Goal: Task Accomplishment & Management: Use online tool/utility

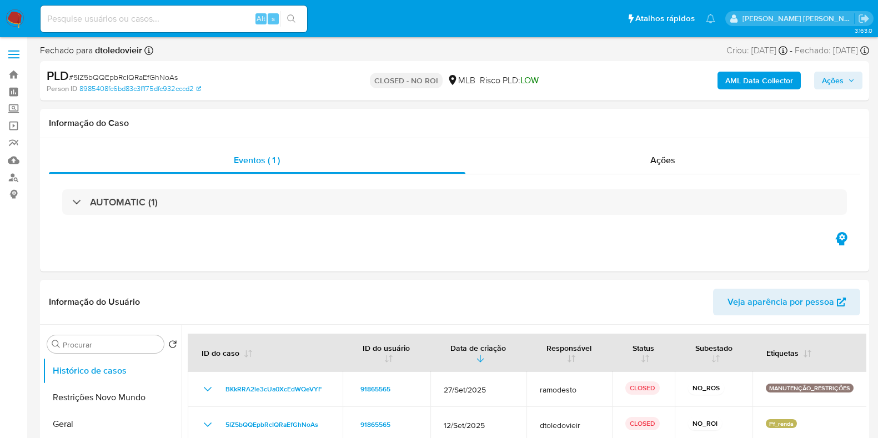
select select "10"
click at [14, 11] on img at bounding box center [15, 18] width 19 height 19
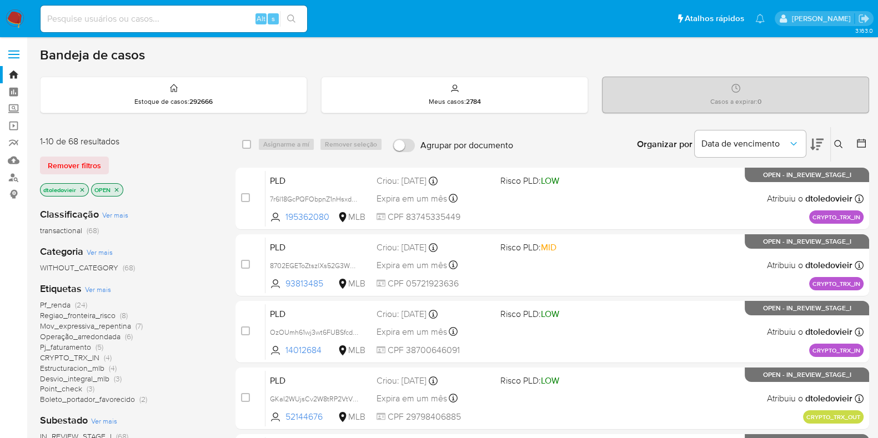
click at [64, 306] on span "Pf_renda" at bounding box center [55, 304] width 31 height 11
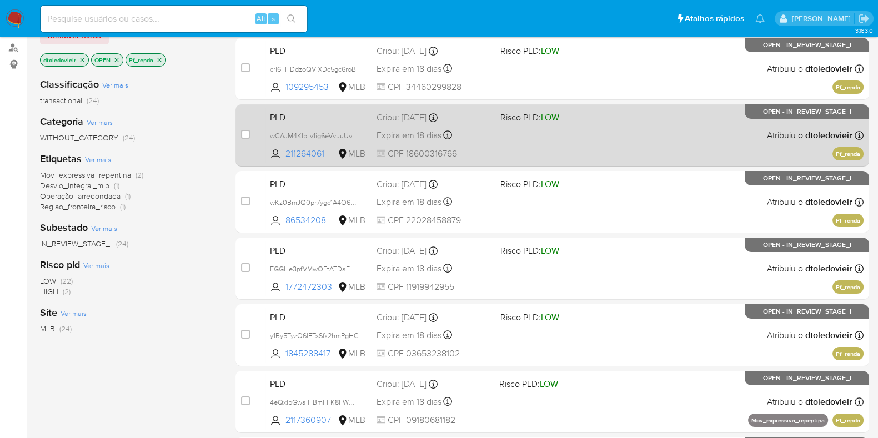
scroll to position [130, 0]
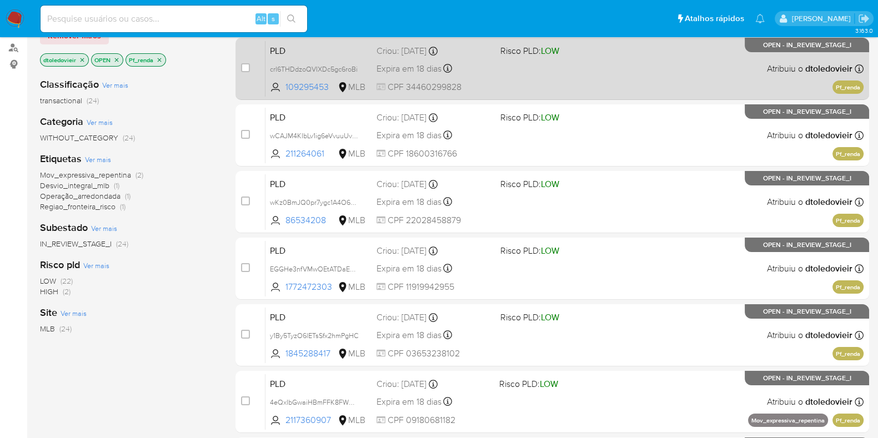
click at [576, 61] on div "PLD crI6THDdzoQVIXDc5gc6roBi 109295453 MLB Risco PLD: LOW Criou: 12/09/2025 Cri…" at bounding box center [564, 69] width 598 height 56
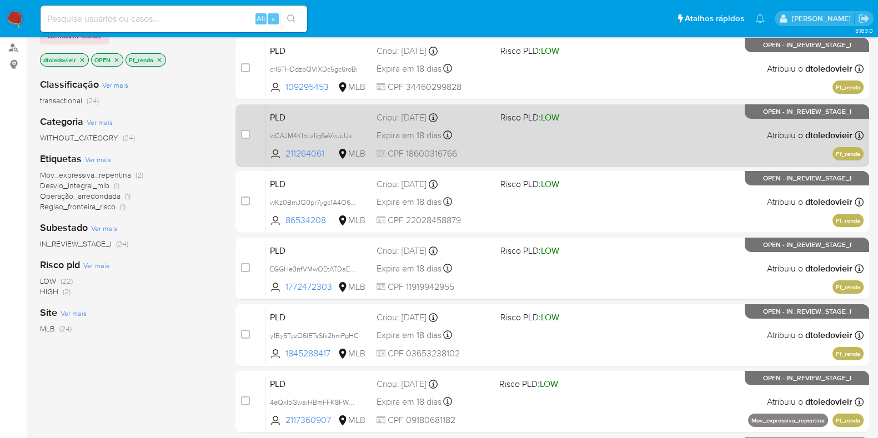
click at [570, 120] on span "Risco PLD: LOW" at bounding box center [557, 116] width 115 height 14
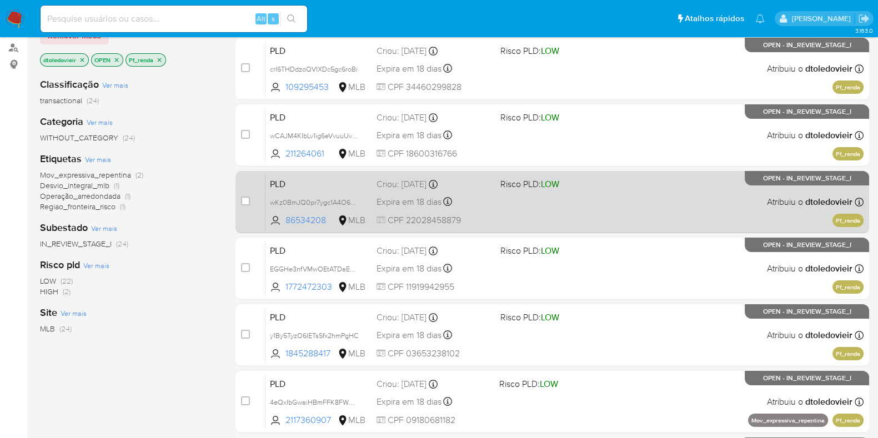
click at [587, 208] on div "PLD wKz0BmJQ0pr7ygc1A4O6Jgsh 86534208 MLB Risco PLD: LOW Criou: 12/09/2025 Crio…" at bounding box center [564, 202] width 598 height 56
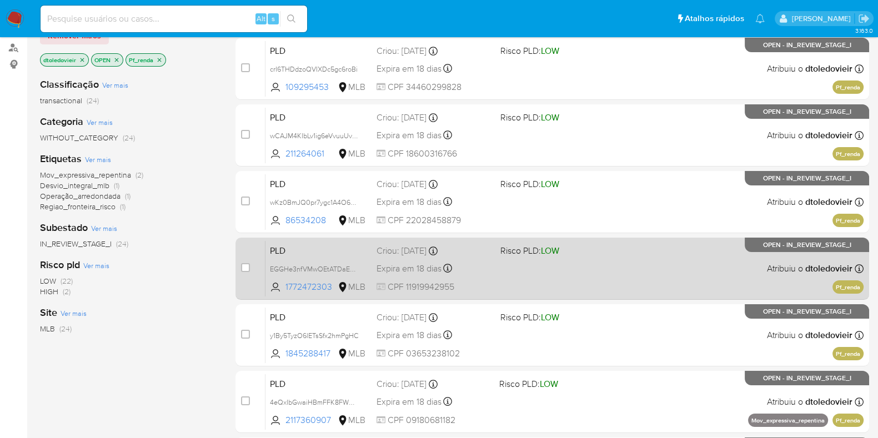
click at [578, 264] on div "PLD EGGHe3nfVMwOEtATDaEwz01X 1772472303 MLB Risco PLD: LOW Criou: 12/09/2025 Cr…" at bounding box center [564, 268] width 598 height 56
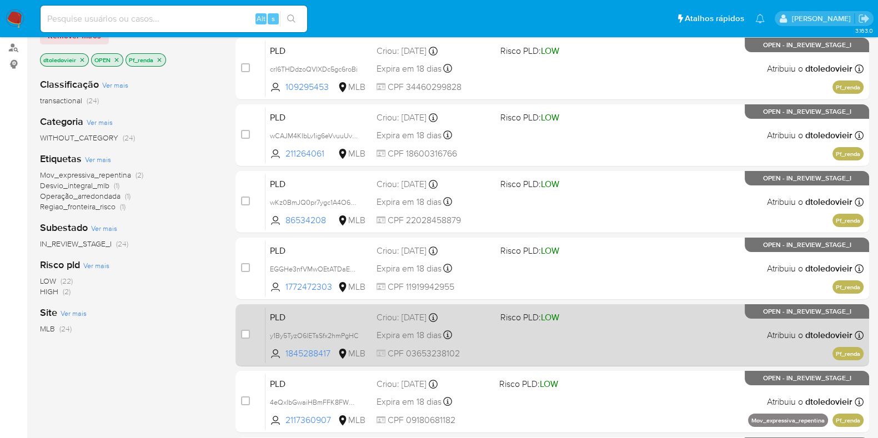
click at [577, 331] on div "PLD y1By5TyzO6lETsSfx2hmPgHC 1845288417 MLB Risco PLD: LOW Criou: 12/09/2025 Cr…" at bounding box center [564, 335] width 598 height 56
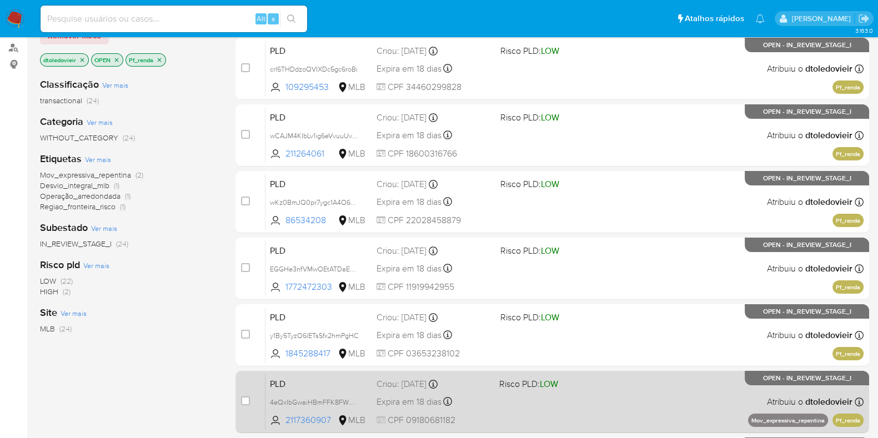
click at [572, 400] on span at bounding box center [554, 401] width 113 height 2
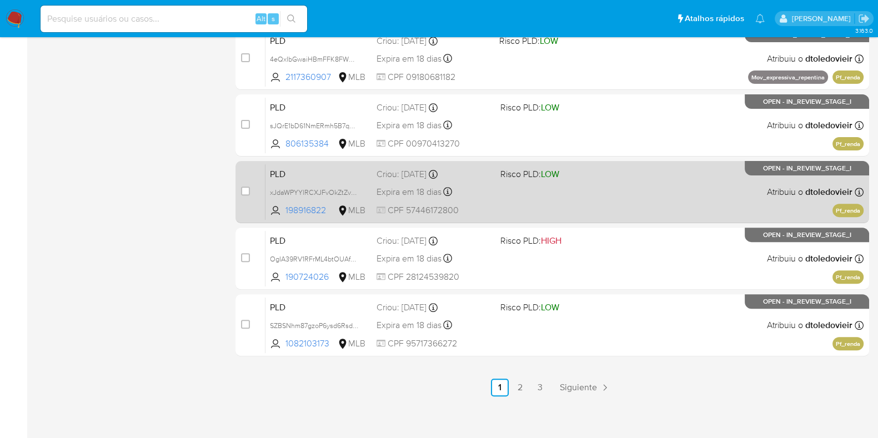
scroll to position [477, 0]
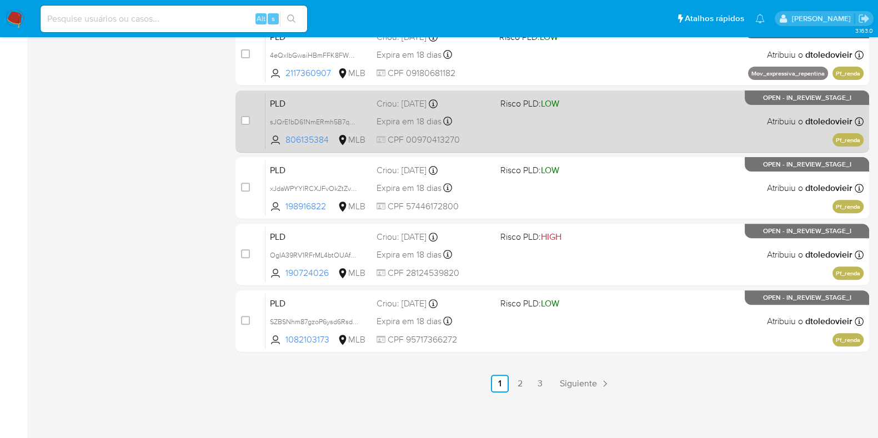
click at [583, 129] on div "PLD sJQrE1bD61NmERmh5B7qKWz6 806135384 MLB Risco PLD: LOW Criou: 12/09/2025 Cri…" at bounding box center [564, 121] width 598 height 56
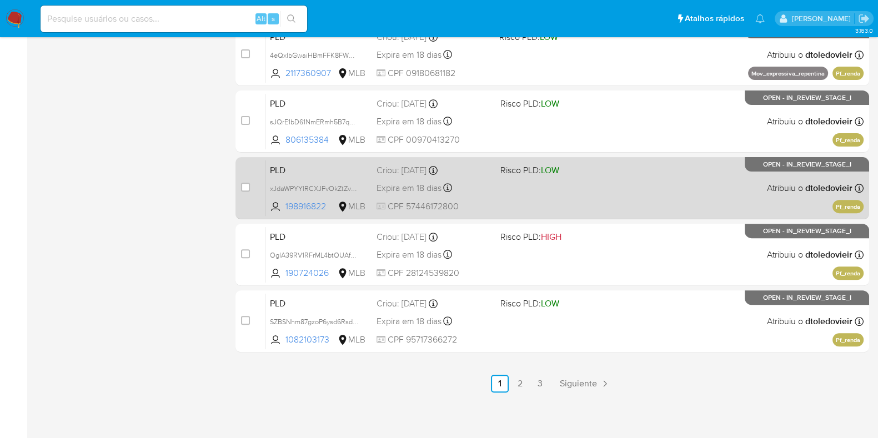
click at [590, 179] on div "PLD xJdaWPYYlRCXJFvOkZtZv7uH 198916822 MLB Risco PLD: LOW Criou: 12/09/2025 Cri…" at bounding box center [564, 188] width 598 height 56
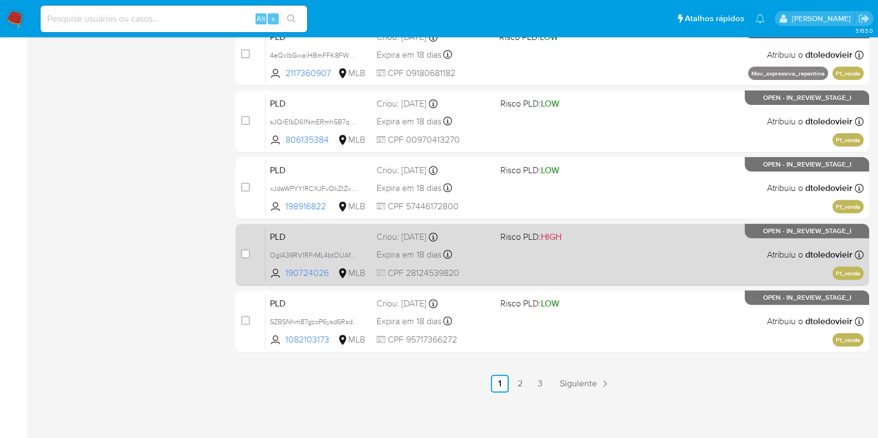
click at [589, 248] on div "PLD OgIA39RV1RFrML4btOUAf2sc 190724026 MLB Risco PLD: HIGH Criou: 12/09/2025 Cr…" at bounding box center [564, 254] width 598 height 56
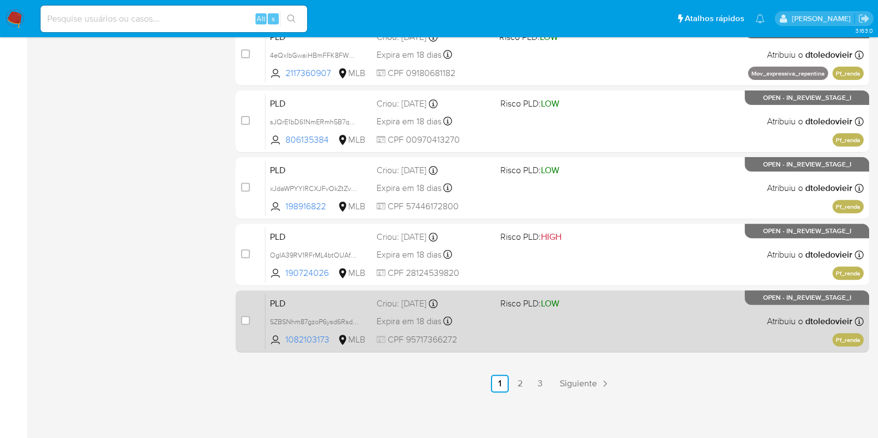
click at [590, 323] on div "PLD SZBSNhm87gzoP6ysd6RsdOl5 1082103173 MLB Risco PLD: LOW Criou: 12/09/2025 Cr…" at bounding box center [564, 321] width 598 height 56
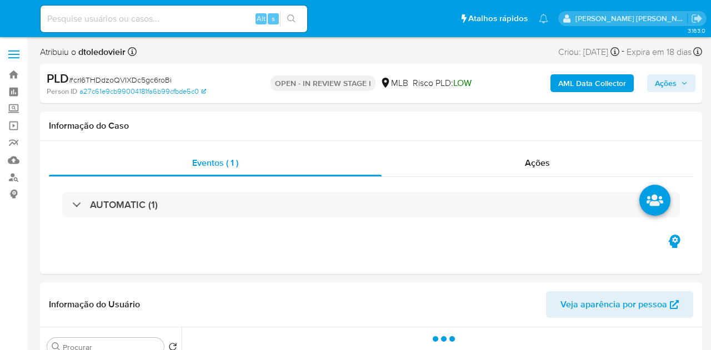
select select "10"
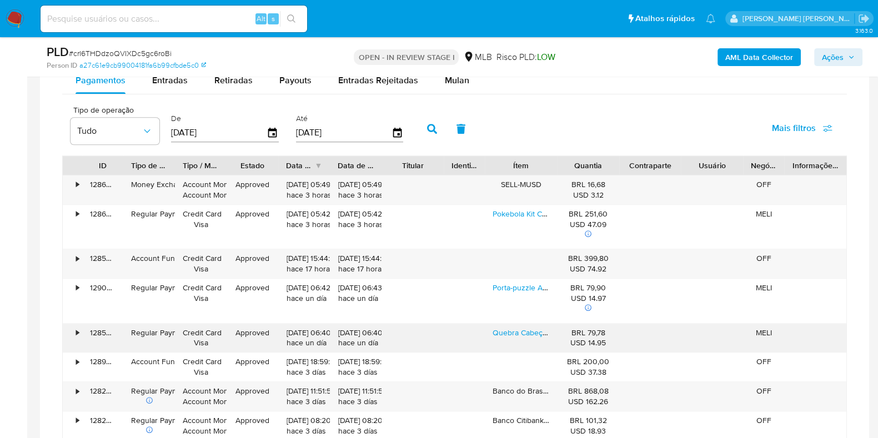
scroll to position [942, 0]
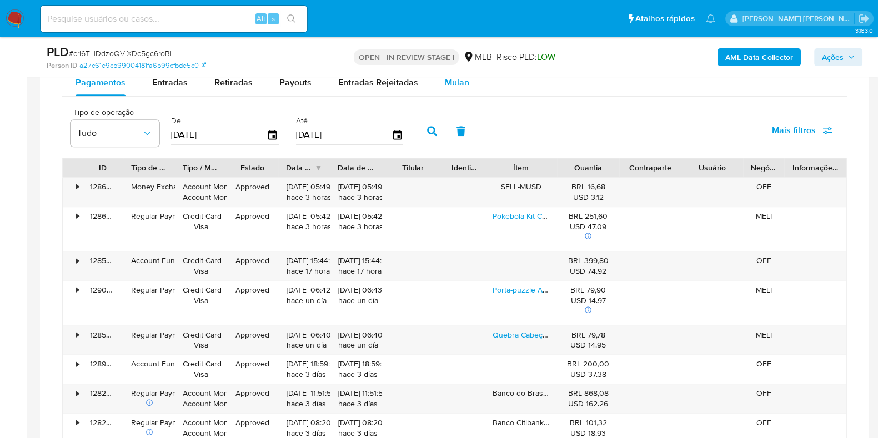
click at [455, 90] on div "Mulan" at bounding box center [457, 82] width 24 height 27
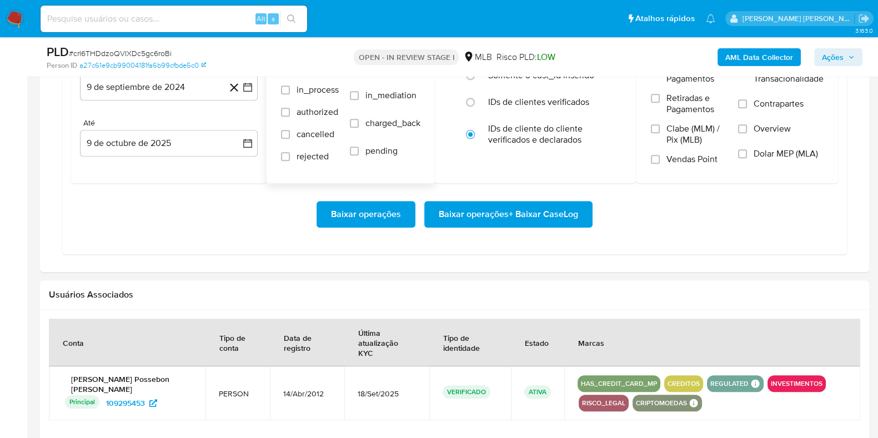
scroll to position [1047, 0]
click at [194, 87] on button "9 de septiembre de 2024" at bounding box center [169, 86] width 178 height 27
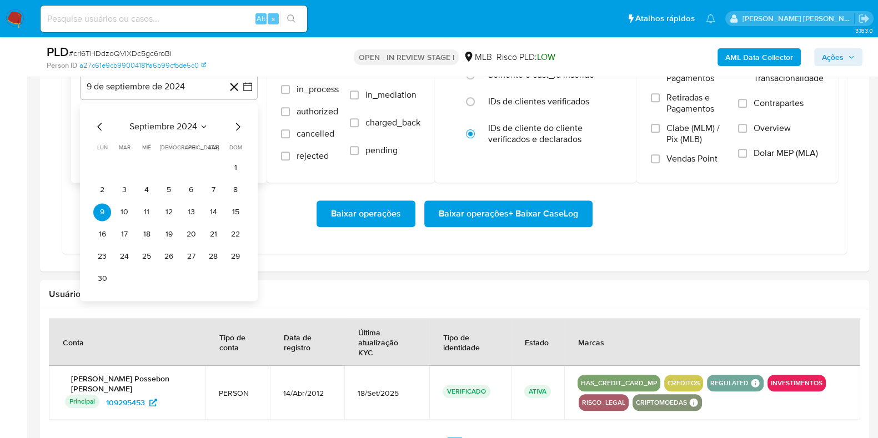
click at [235, 120] on icon "Mes siguiente" at bounding box center [237, 126] width 13 height 13
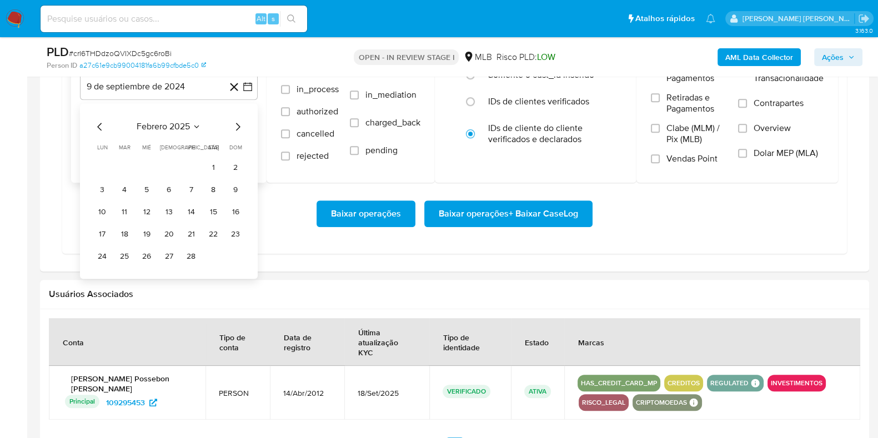
click at [235, 120] on icon "Mes siguiente" at bounding box center [237, 126] width 13 height 13
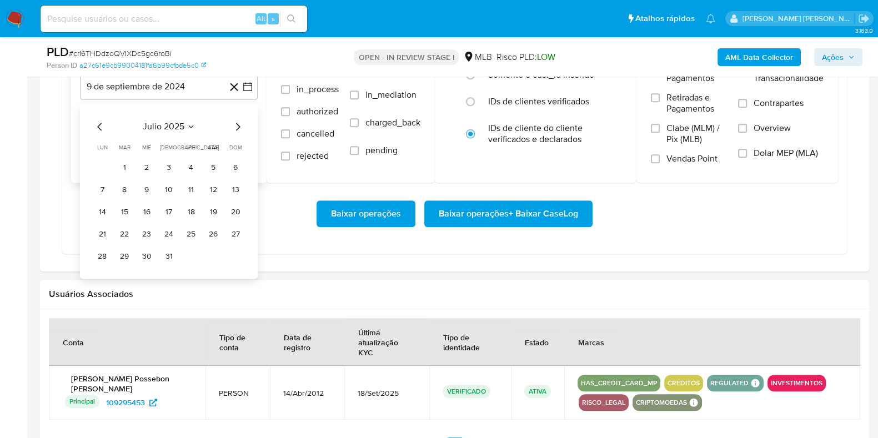
click at [235, 120] on icon "Mes siguiente" at bounding box center [237, 126] width 13 height 13
click at [104, 120] on icon "Mes anterior" at bounding box center [99, 126] width 13 height 13
click at [184, 167] on button "1" at bounding box center [191, 168] width 18 height 18
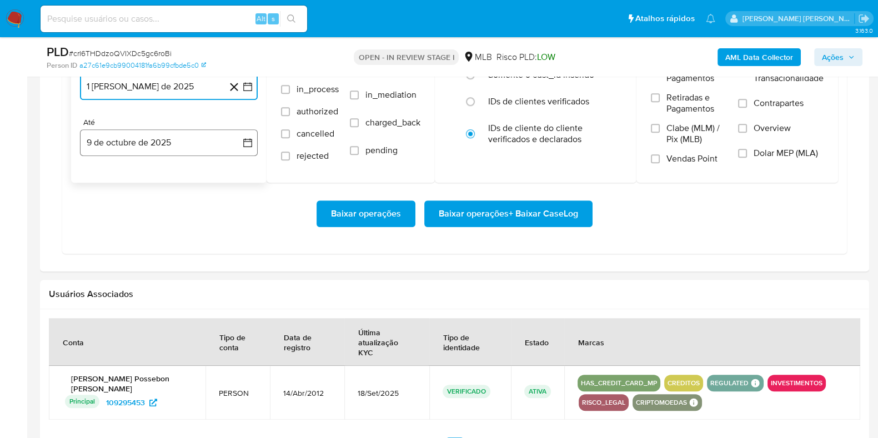
click at [178, 150] on button "9 de octubre de 2025" at bounding box center [169, 142] width 178 height 27
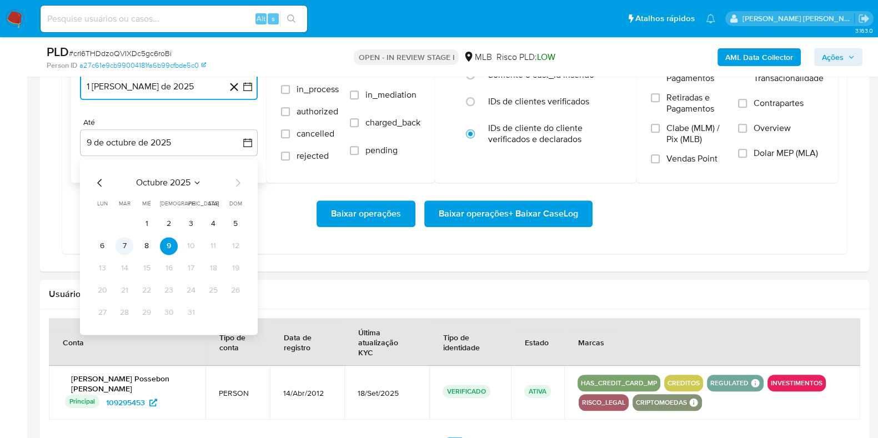
click at [122, 239] on button "7" at bounding box center [124, 246] width 18 height 18
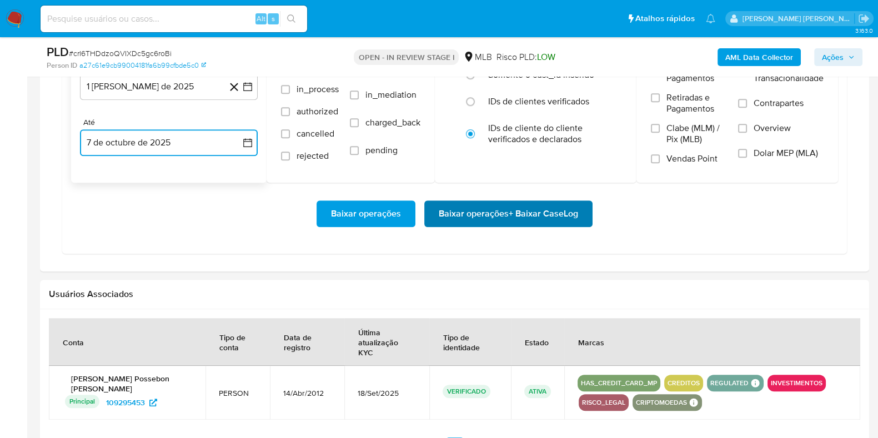
click at [444, 216] on span "Baixar operações + Baixar CaseLog" at bounding box center [508, 214] width 139 height 24
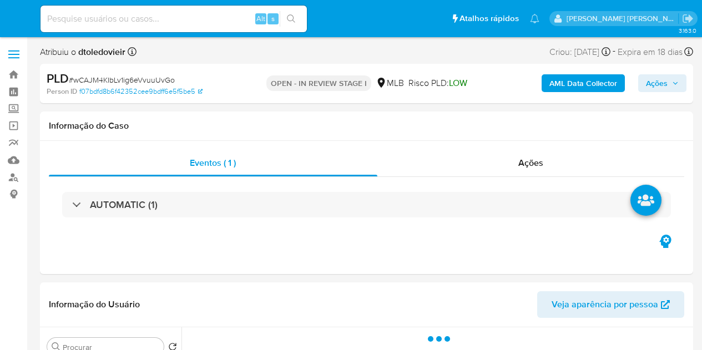
select select "10"
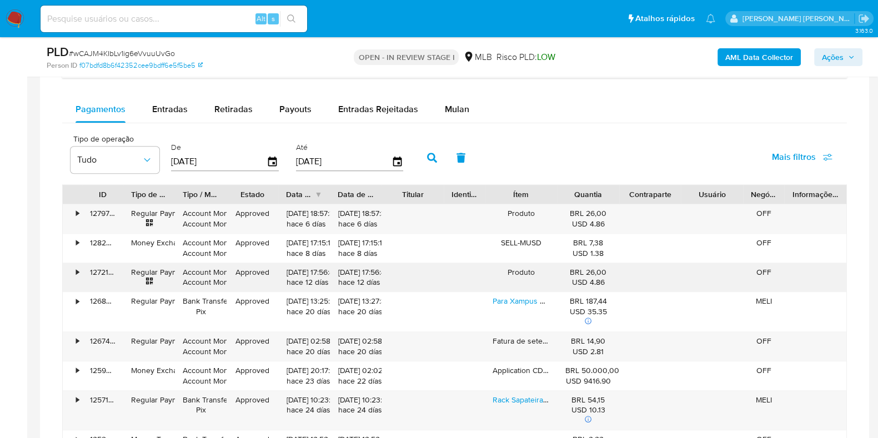
scroll to position [914, 0]
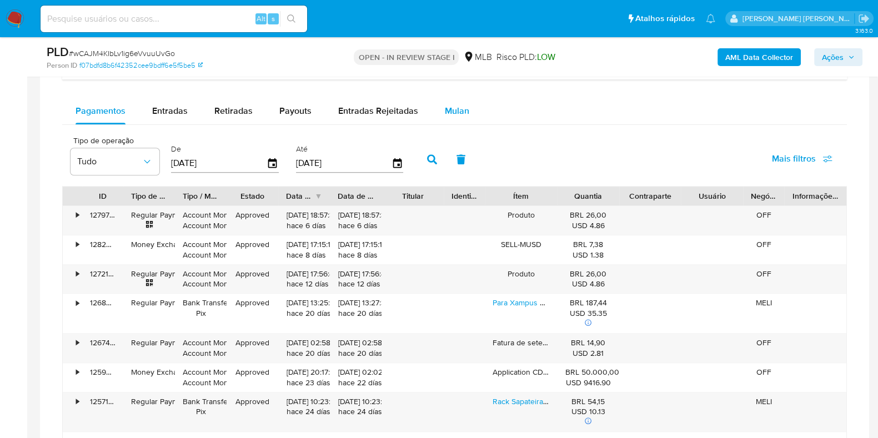
click at [461, 122] on div "Mulan" at bounding box center [457, 111] width 24 height 27
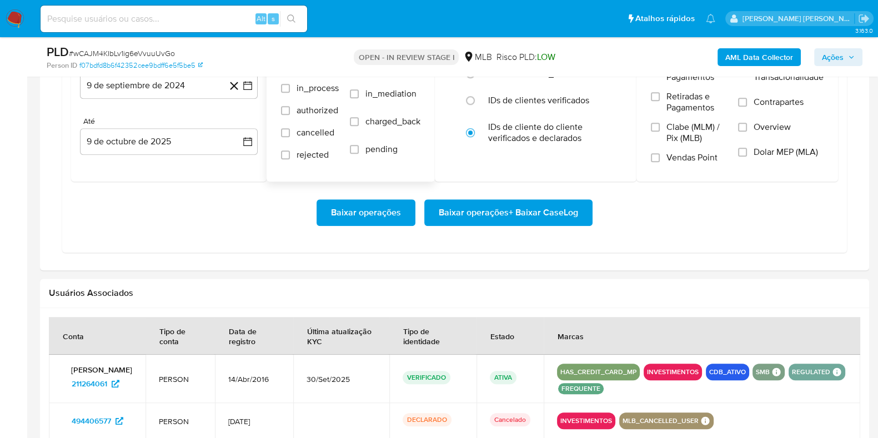
scroll to position [1050, 0]
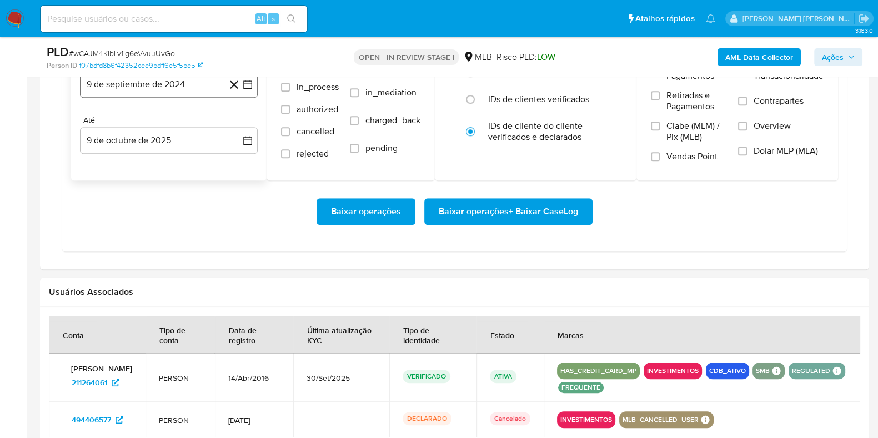
click at [175, 86] on button "9 de septiembre de 2024" at bounding box center [169, 84] width 178 height 27
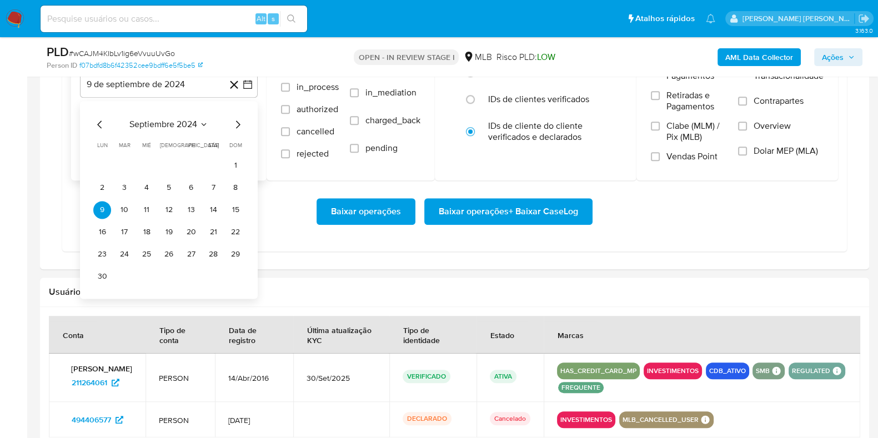
click at [233, 120] on icon "Mes siguiente" at bounding box center [237, 124] width 13 height 13
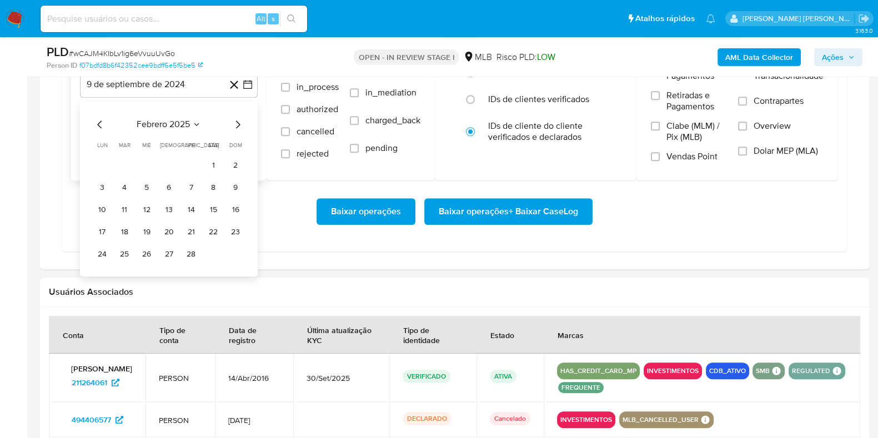
click at [233, 120] on icon "Mes siguiente" at bounding box center [237, 124] width 13 height 13
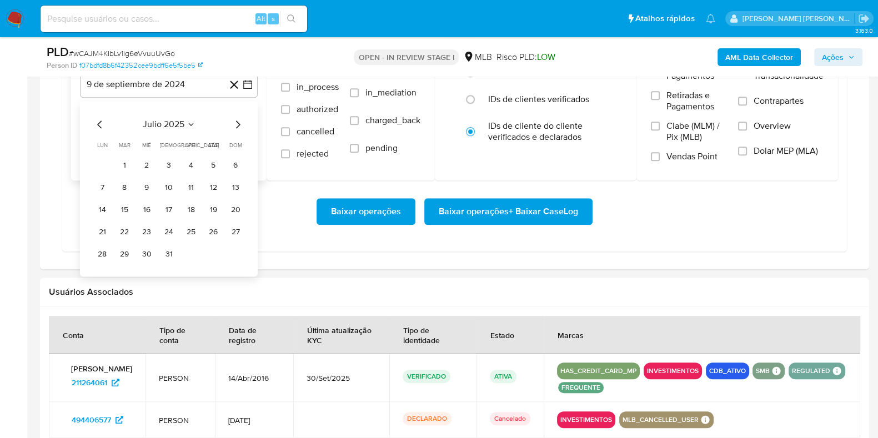
click at [233, 120] on icon "Mes siguiente" at bounding box center [237, 124] width 13 height 13
click at [189, 160] on button "1" at bounding box center [191, 166] width 18 height 18
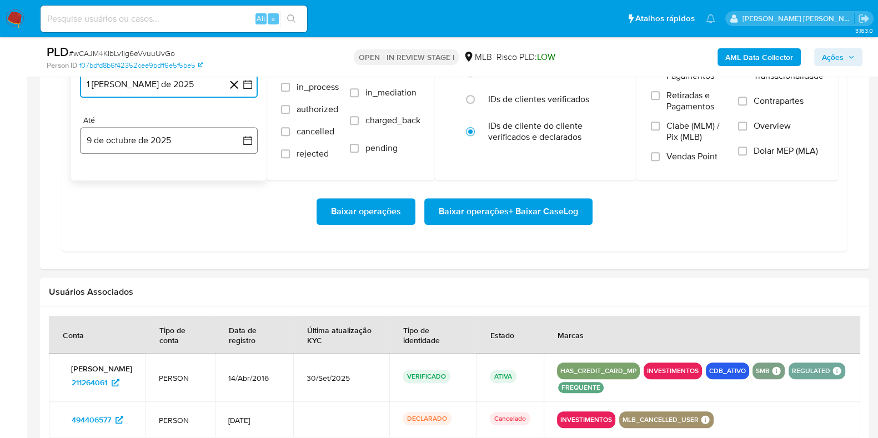
click at [162, 144] on button "9 de octubre de 2025" at bounding box center [169, 140] width 178 height 27
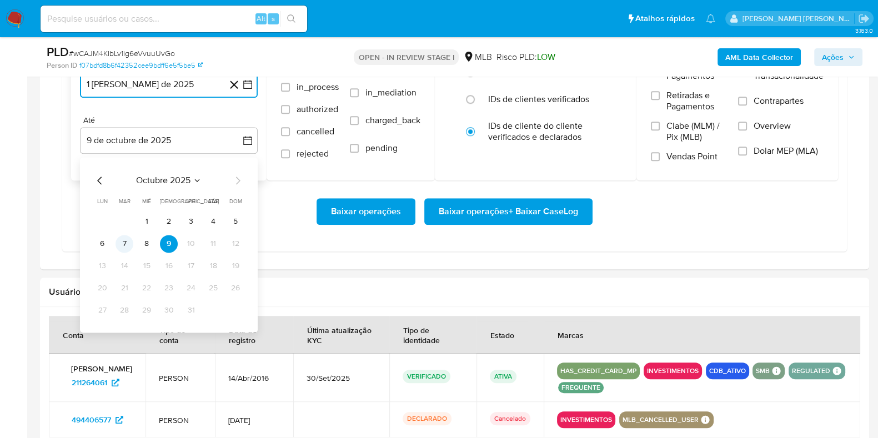
click at [123, 241] on button "7" at bounding box center [124, 244] width 18 height 18
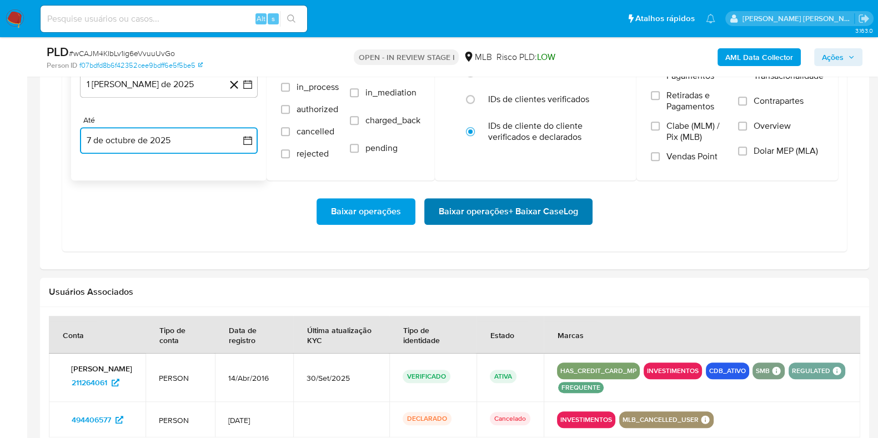
click at [479, 220] on span "Baixar operações + Baixar CaseLog" at bounding box center [508, 211] width 139 height 24
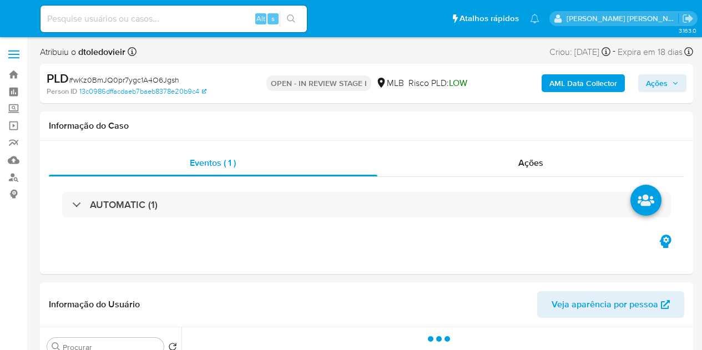
select select "10"
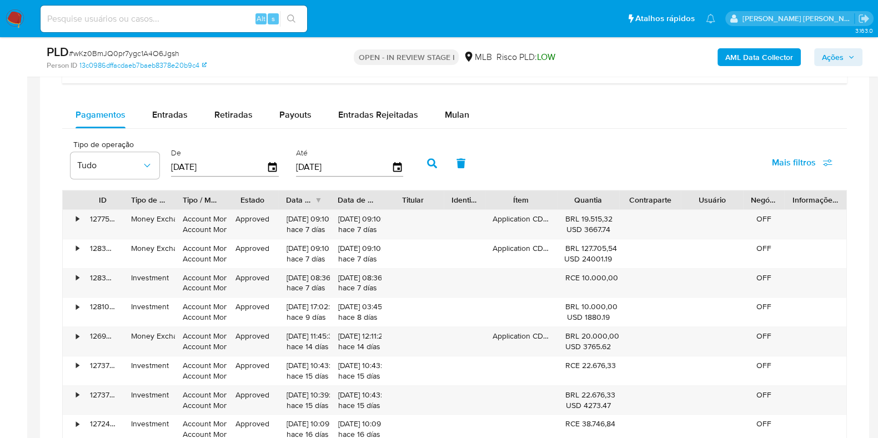
scroll to position [911, 0]
click at [447, 119] on div "Mulan" at bounding box center [457, 113] width 24 height 27
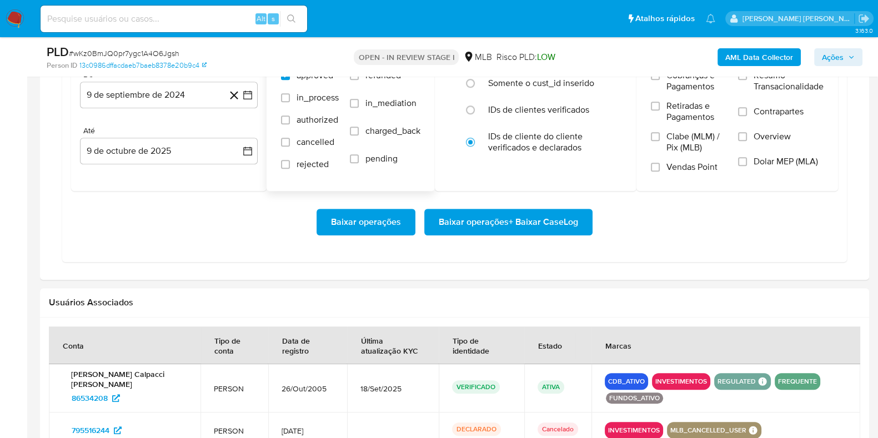
scroll to position [1040, 0]
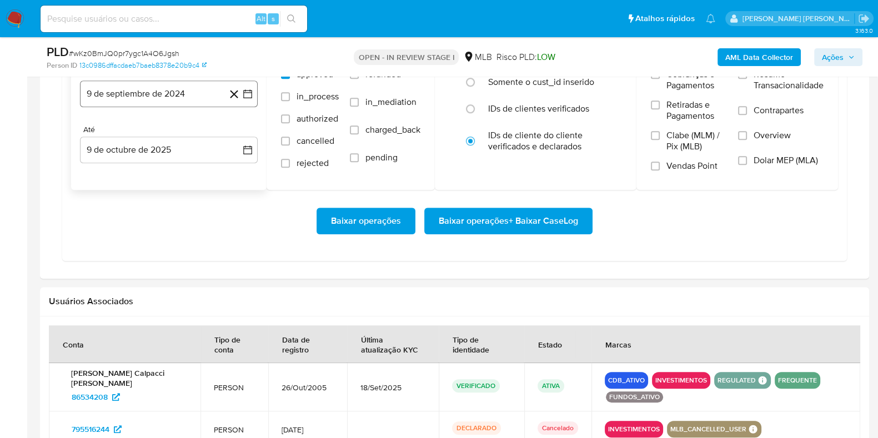
click at [187, 95] on button "9 de septiembre de 2024" at bounding box center [169, 93] width 178 height 27
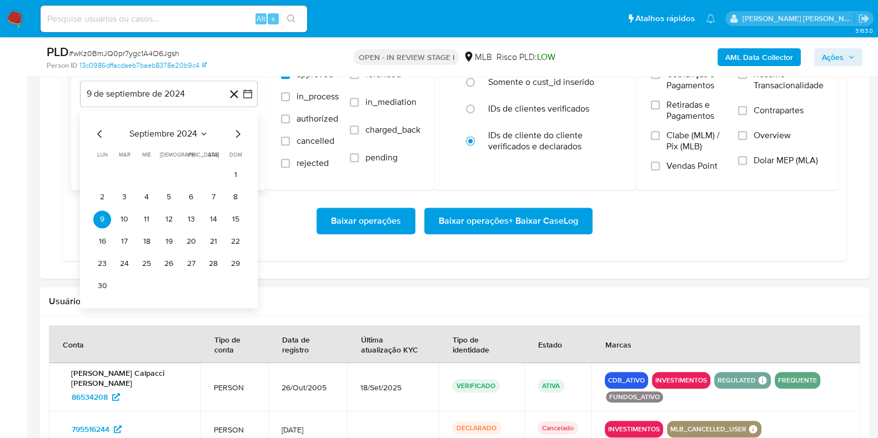
click at [237, 129] on icon "Mes siguiente" at bounding box center [237, 133] width 13 height 13
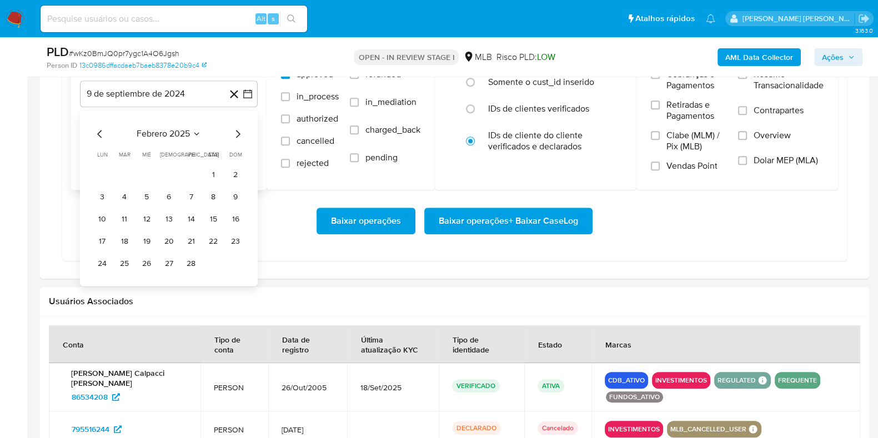
click at [237, 129] on icon "Mes siguiente" at bounding box center [237, 133] width 13 height 13
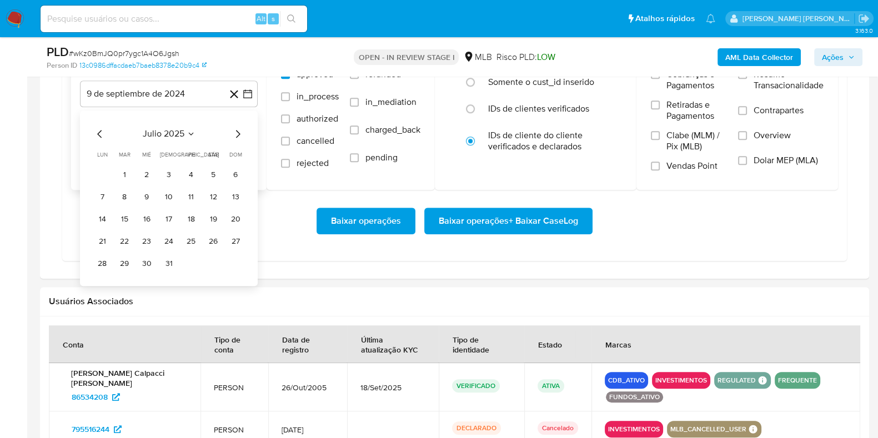
click at [237, 129] on icon "Mes siguiente" at bounding box center [237, 133] width 13 height 13
click at [194, 174] on button "1" at bounding box center [191, 175] width 18 height 18
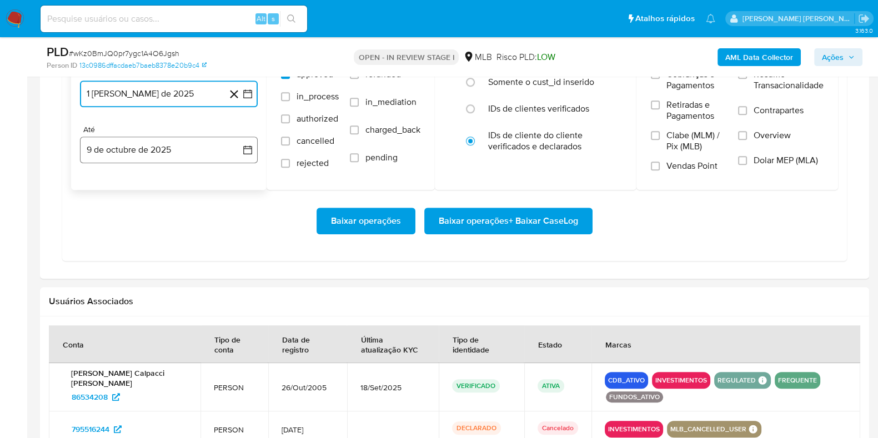
click at [163, 141] on button "9 de octubre de 2025" at bounding box center [169, 150] width 178 height 27
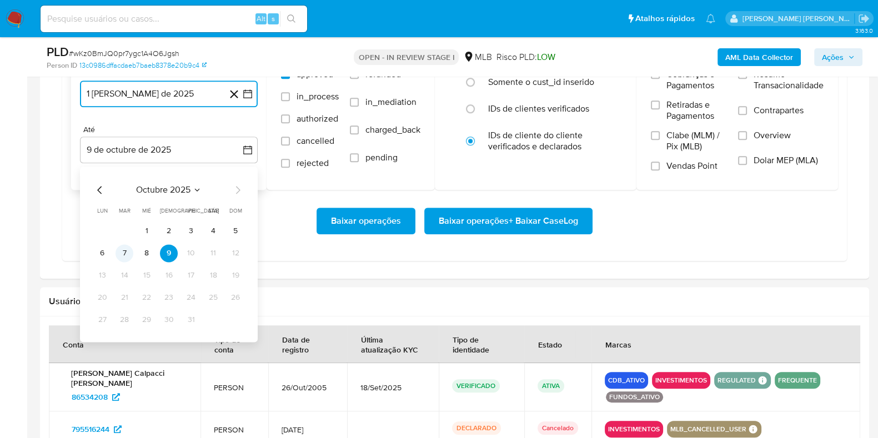
click at [122, 251] on button "7" at bounding box center [124, 253] width 18 height 18
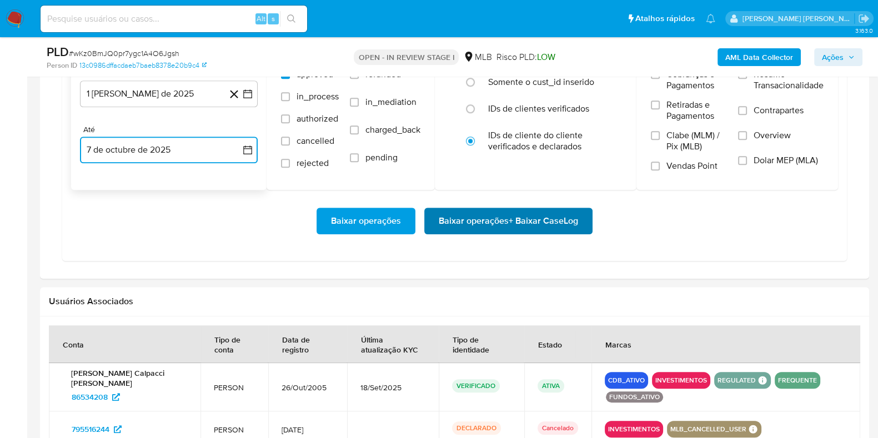
click at [490, 220] on span "Baixar operações + Baixar CaseLog" at bounding box center [508, 221] width 139 height 24
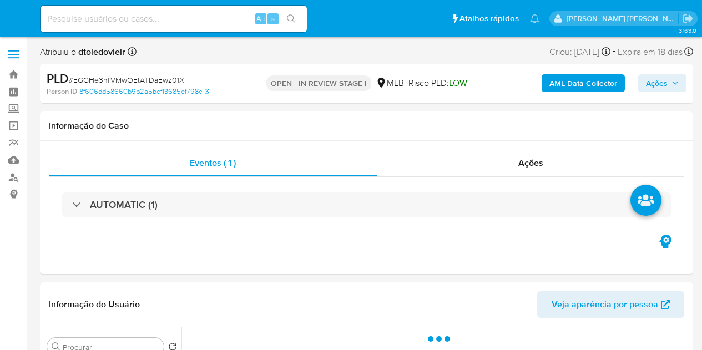
select select "10"
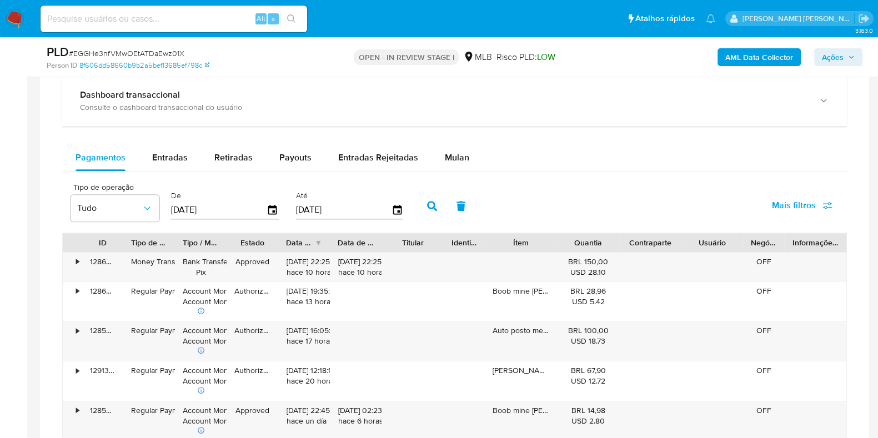
scroll to position [870, 0]
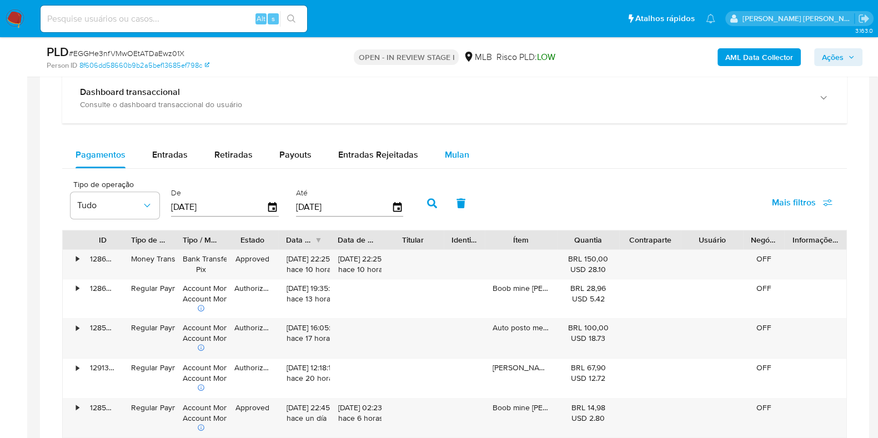
click at [451, 155] on span "Mulan" at bounding box center [457, 154] width 24 height 13
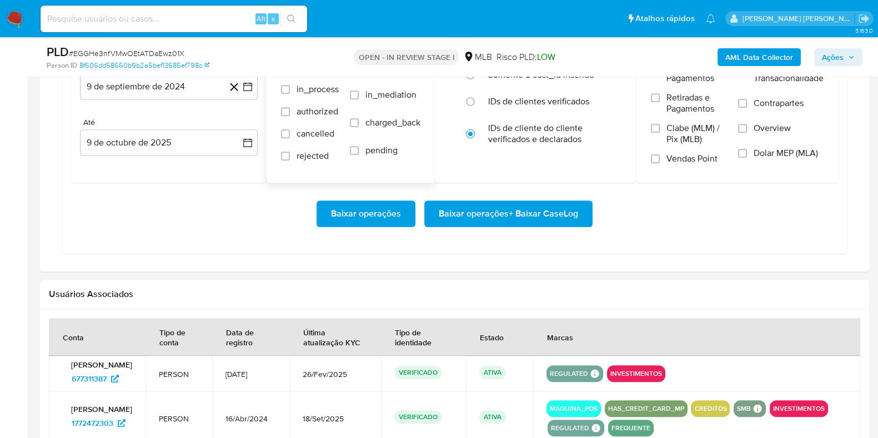
scroll to position [1050, 0]
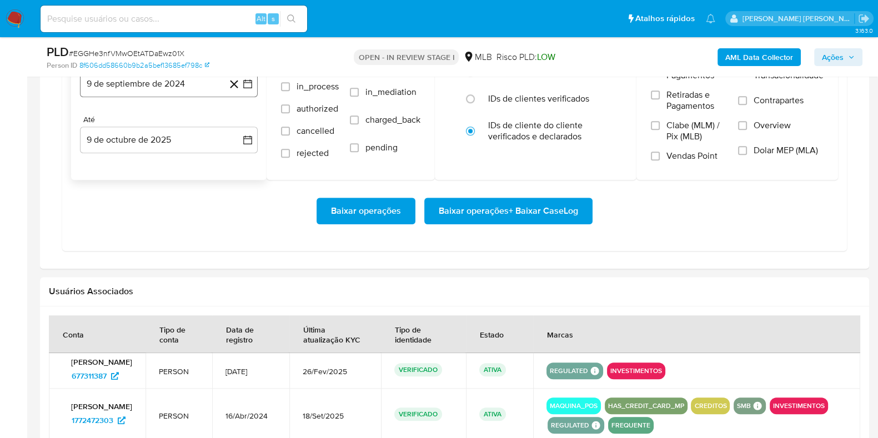
click at [188, 84] on button "9 de septiembre de 2024" at bounding box center [169, 83] width 178 height 27
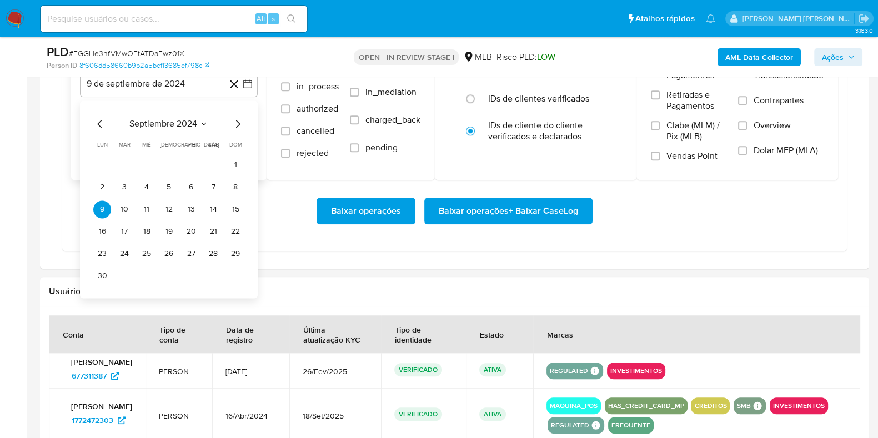
click at [234, 126] on icon "Mes siguiente" at bounding box center [237, 123] width 13 height 13
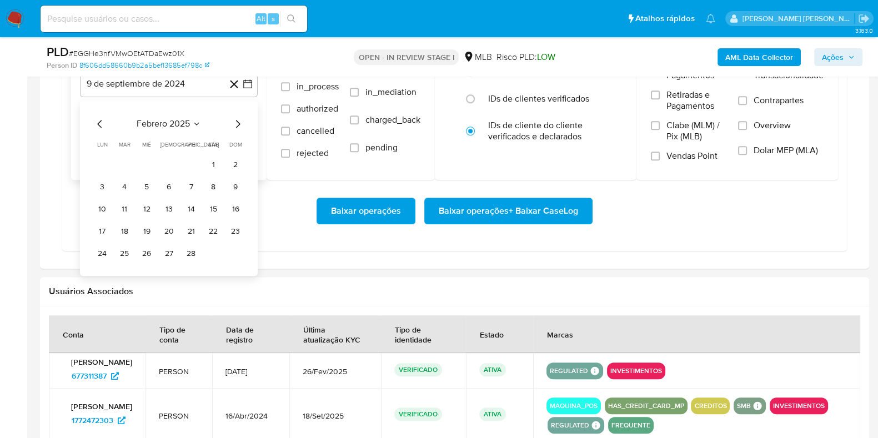
click at [234, 126] on icon "Mes siguiente" at bounding box center [237, 123] width 13 height 13
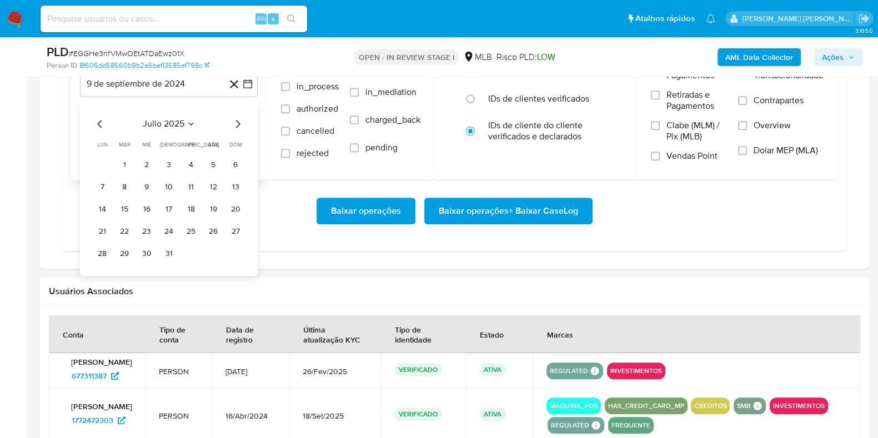
click at [234, 126] on icon "Mes siguiente" at bounding box center [237, 123] width 13 height 13
click at [100, 120] on icon "Mes anterior" at bounding box center [99, 123] width 13 height 13
click at [195, 162] on button "1" at bounding box center [191, 165] width 18 height 18
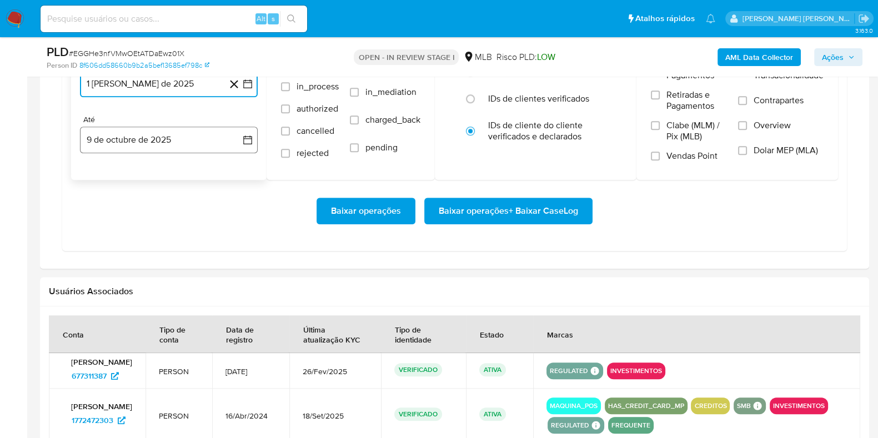
click at [167, 143] on button "9 de octubre de 2025" at bounding box center [169, 140] width 178 height 27
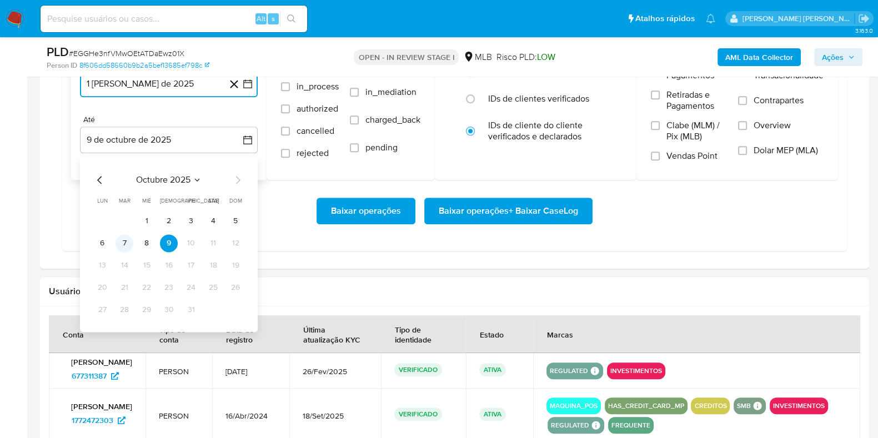
click at [128, 239] on button "7" at bounding box center [124, 243] width 18 height 18
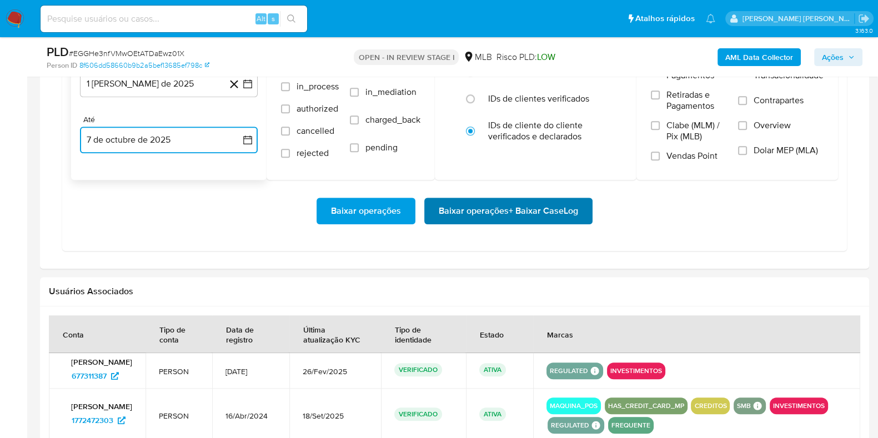
click at [459, 216] on span "Baixar operações + Baixar CaseLog" at bounding box center [508, 211] width 139 height 24
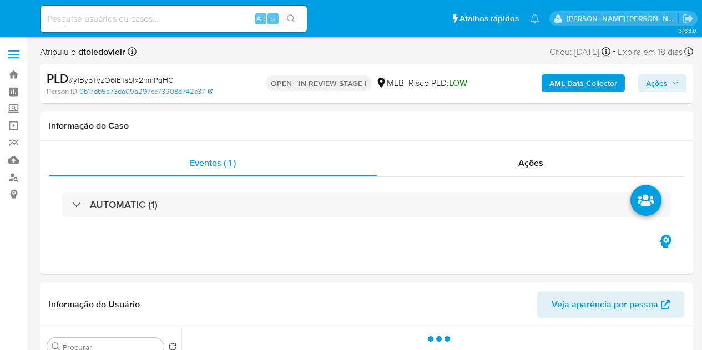
select select "10"
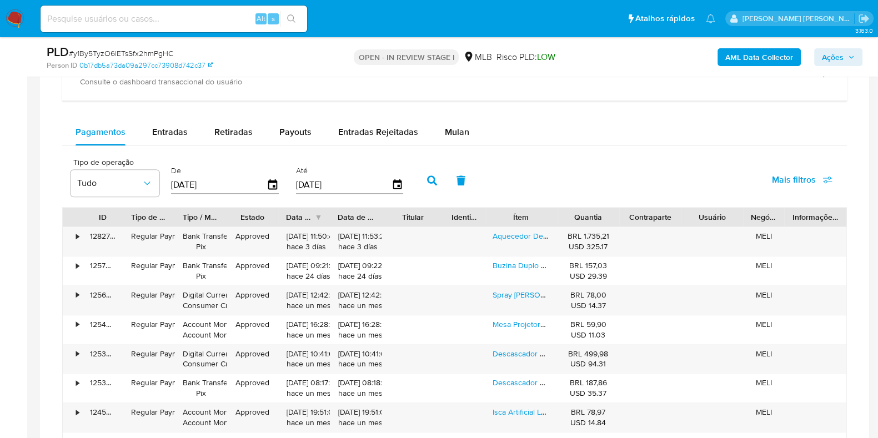
scroll to position [819, 0]
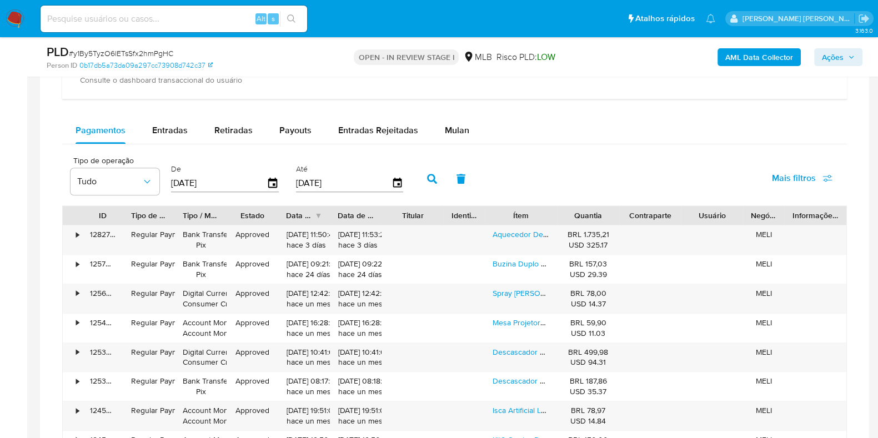
click at [456, 145] on div "Pagamentos Entradas Retiradas Payouts Entradas Rejeitadas Mulan Tipo de operaçã…" at bounding box center [454, 332] width 784 height 431
click at [455, 136] on div "Mulan" at bounding box center [457, 130] width 24 height 27
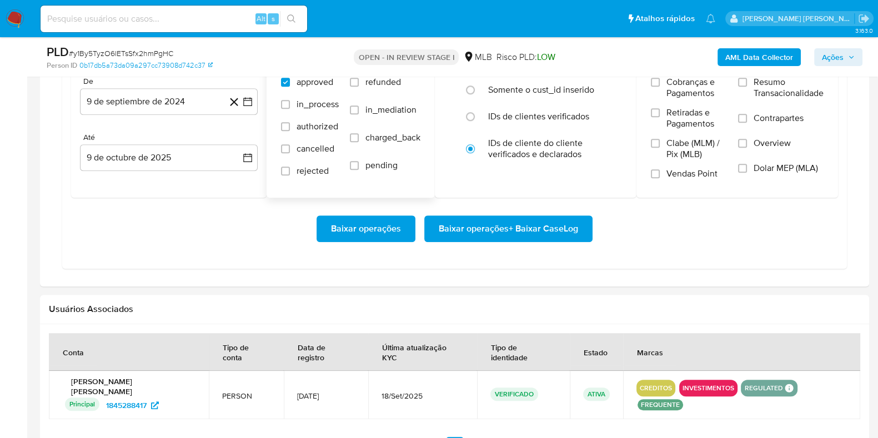
scroll to position [960, 0]
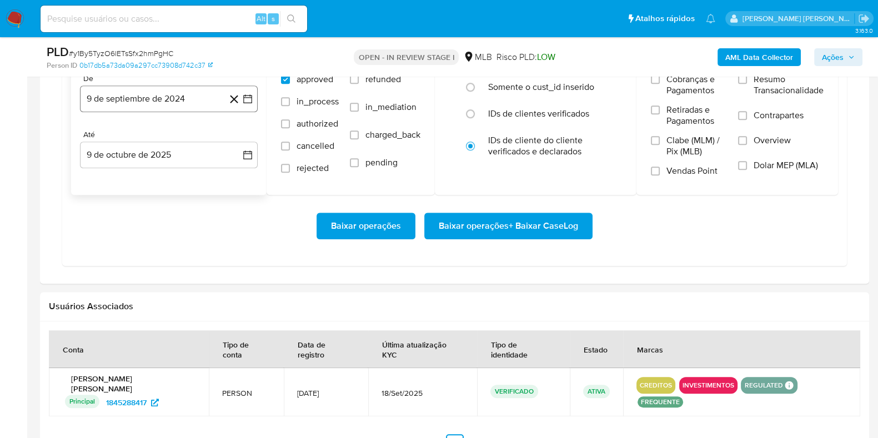
click at [179, 105] on button "9 de septiembre de 2024" at bounding box center [169, 98] width 178 height 27
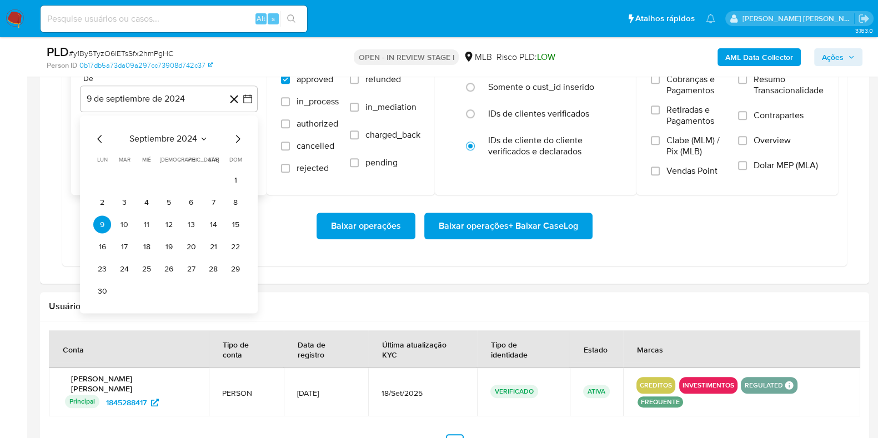
click at [234, 134] on icon "Mes siguiente" at bounding box center [237, 139] width 13 height 13
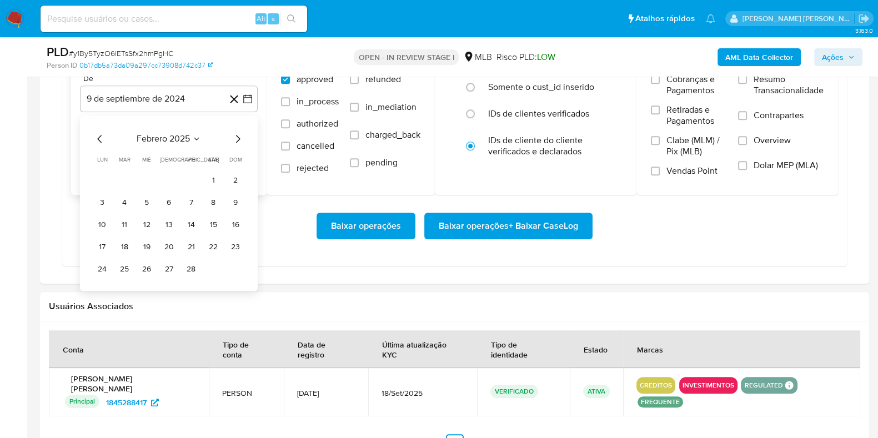
click at [234, 134] on icon "Mes siguiente" at bounding box center [237, 139] width 13 height 13
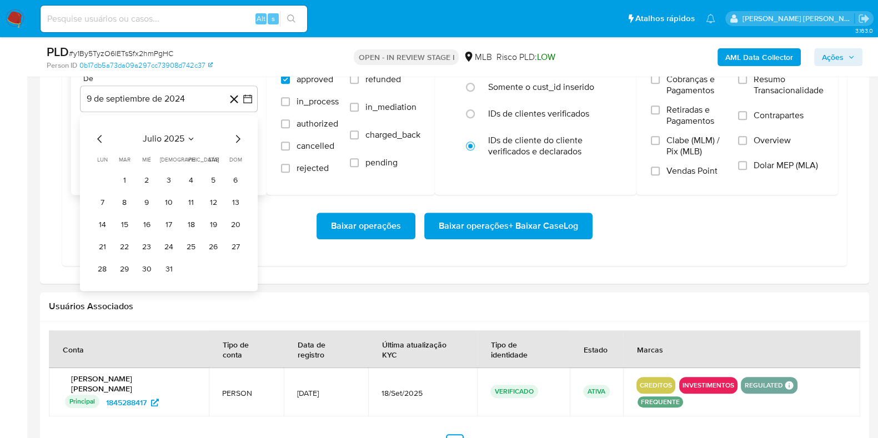
click at [234, 134] on icon "Mes siguiente" at bounding box center [237, 139] width 13 height 13
click at [189, 175] on button "1" at bounding box center [191, 181] width 18 height 18
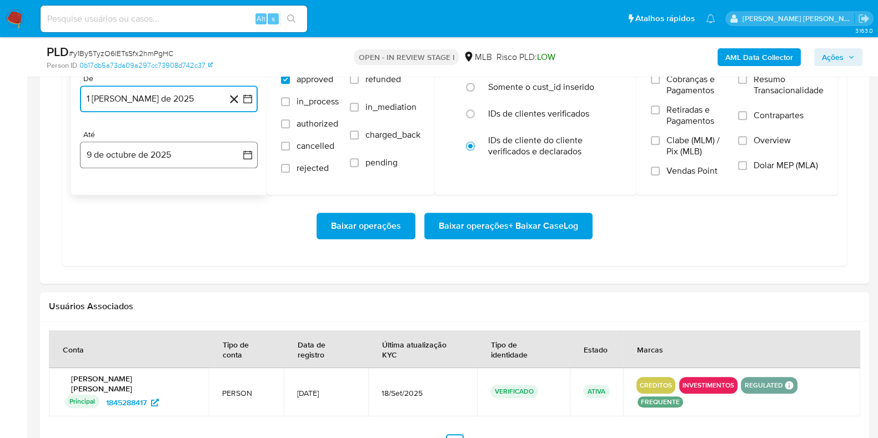
click at [161, 151] on button "9 de octubre de 2025" at bounding box center [169, 155] width 178 height 27
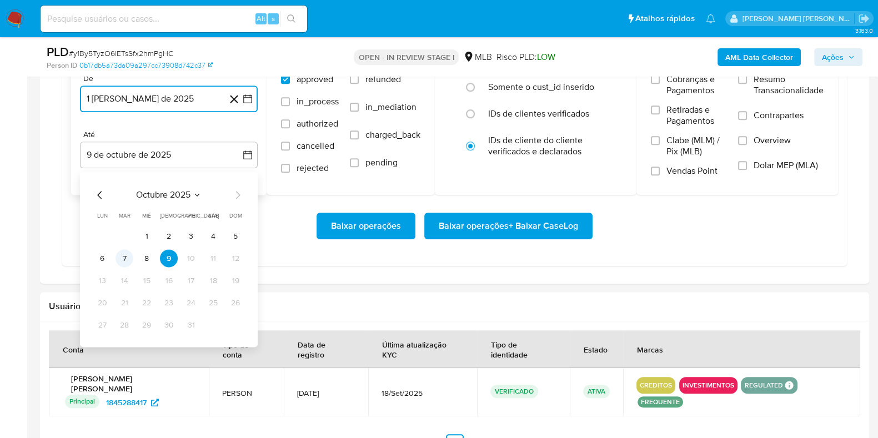
click at [125, 255] on button "7" at bounding box center [124, 259] width 18 height 18
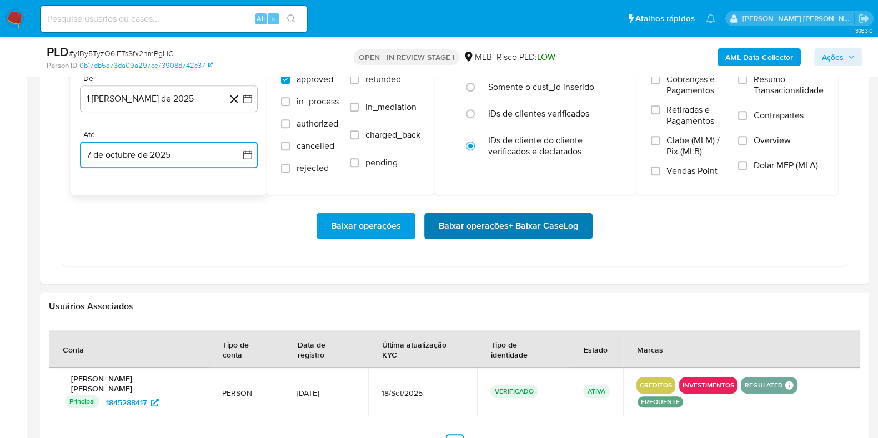
click at [455, 230] on span "Baixar operações + Baixar CaseLog" at bounding box center [508, 226] width 139 height 24
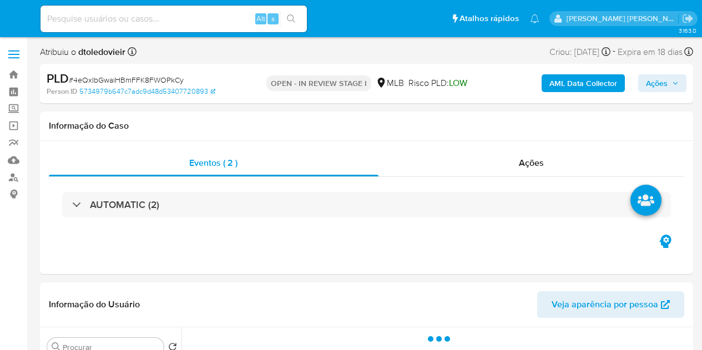
select select "10"
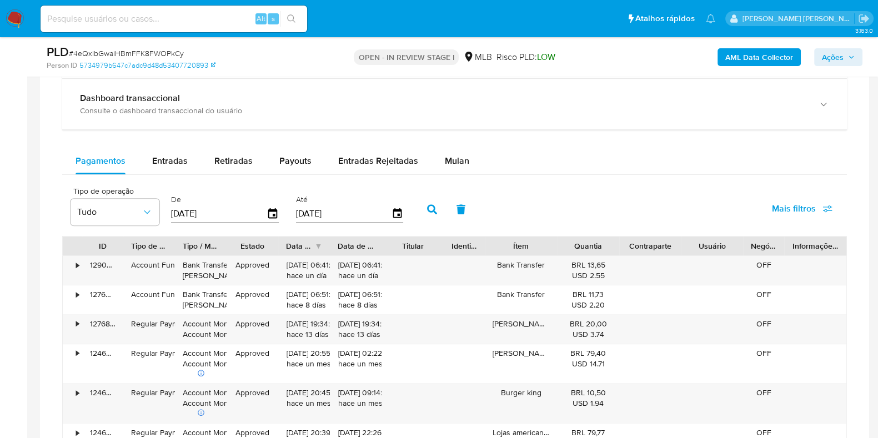
scroll to position [806, 0]
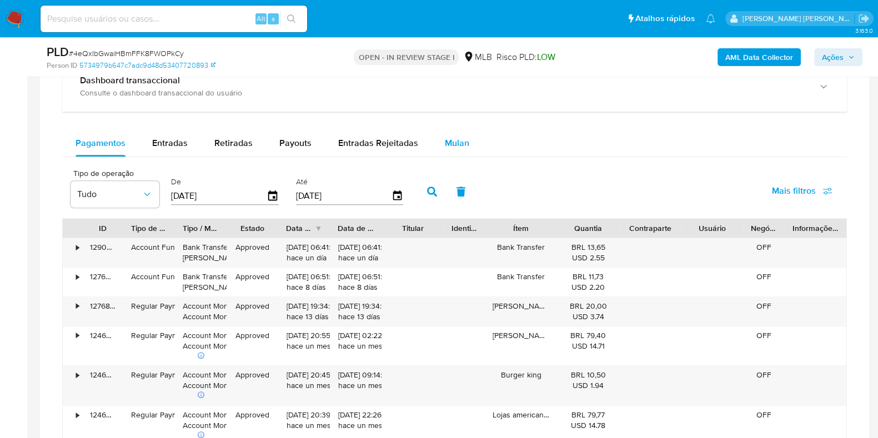
click at [445, 145] on span "Mulan" at bounding box center [457, 143] width 24 height 13
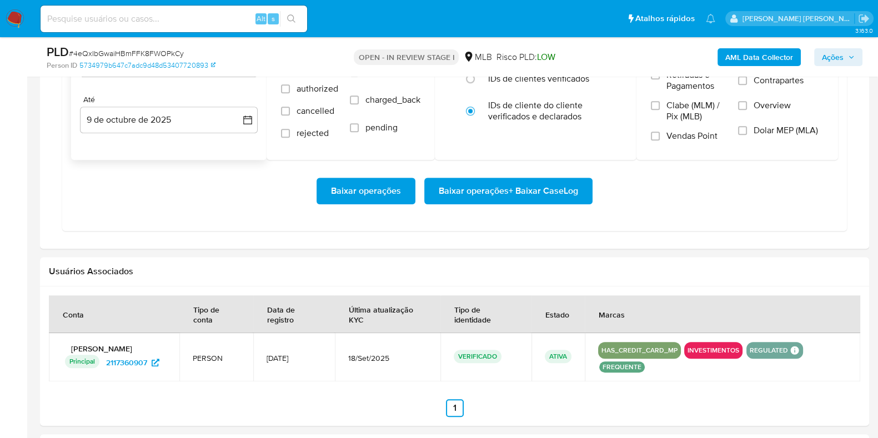
scroll to position [960, 0]
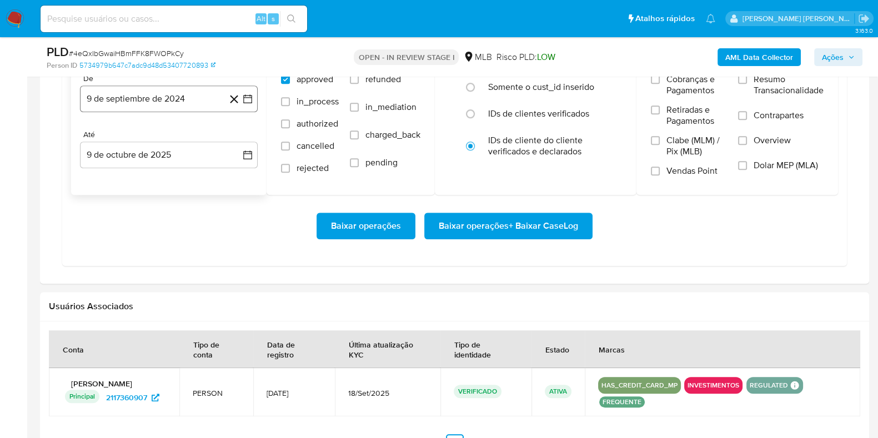
click at [185, 103] on button "9 de septiembre de 2024" at bounding box center [169, 98] width 178 height 27
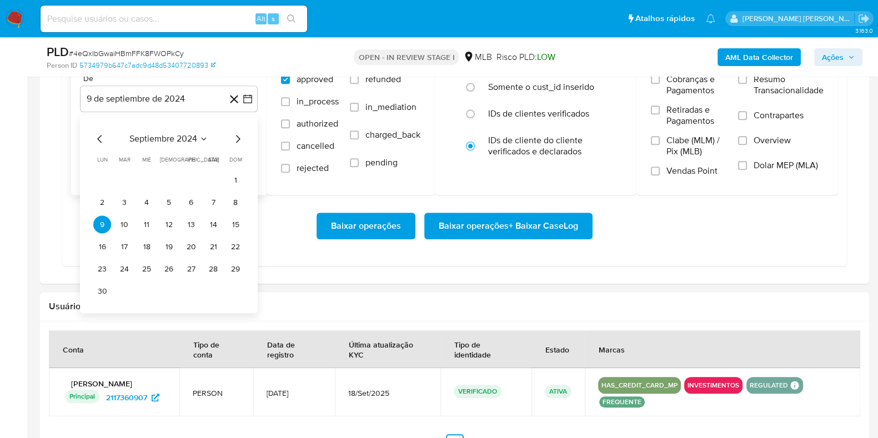
click at [239, 138] on icon "Mes siguiente" at bounding box center [238, 139] width 4 height 8
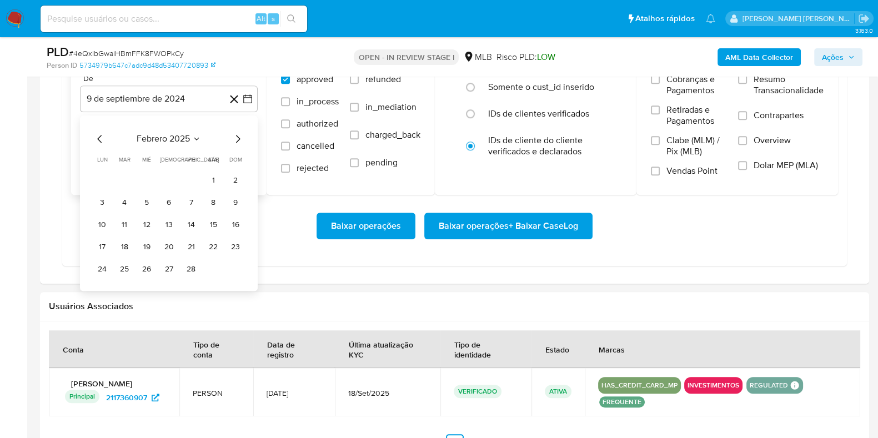
click at [239, 138] on icon "Mes siguiente" at bounding box center [238, 139] width 4 height 8
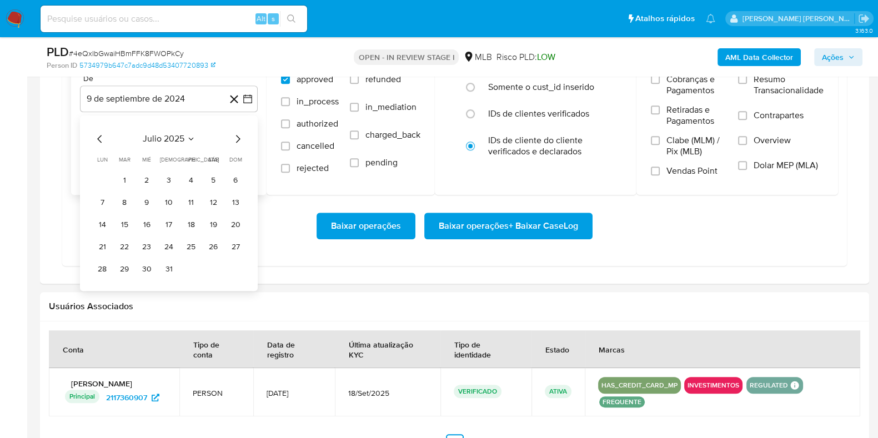
click at [239, 138] on icon "Mes siguiente" at bounding box center [238, 139] width 4 height 8
click at [187, 176] on button "1" at bounding box center [191, 181] width 18 height 18
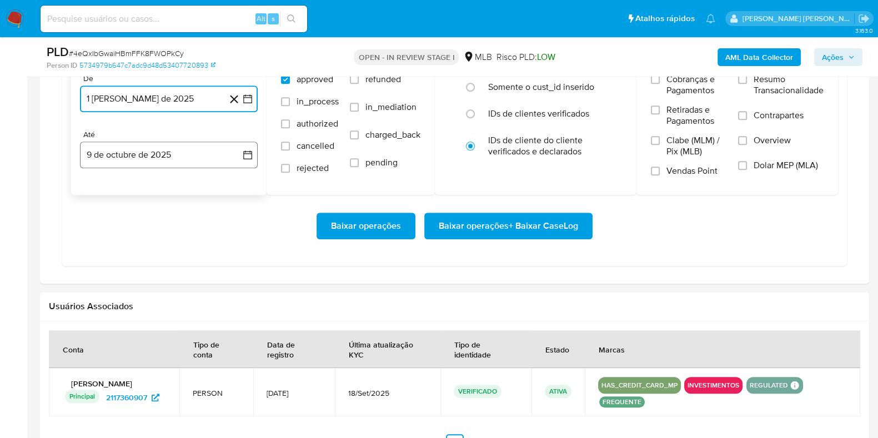
click at [162, 143] on button "9 de octubre de 2025" at bounding box center [169, 155] width 178 height 27
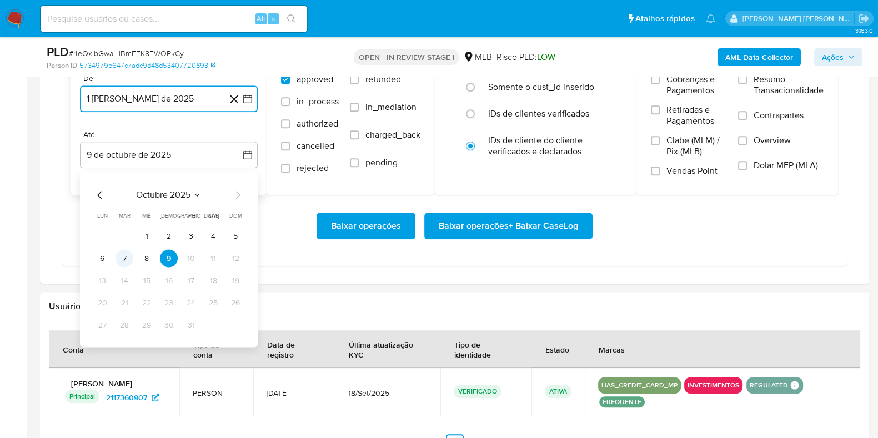
click at [129, 258] on button "7" at bounding box center [124, 259] width 18 height 18
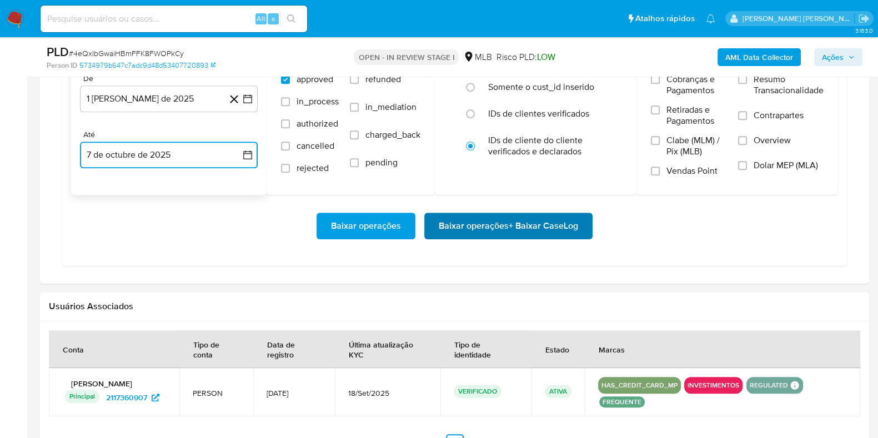
click at [447, 224] on span "Baixar operações + Baixar CaseLog" at bounding box center [508, 226] width 139 height 24
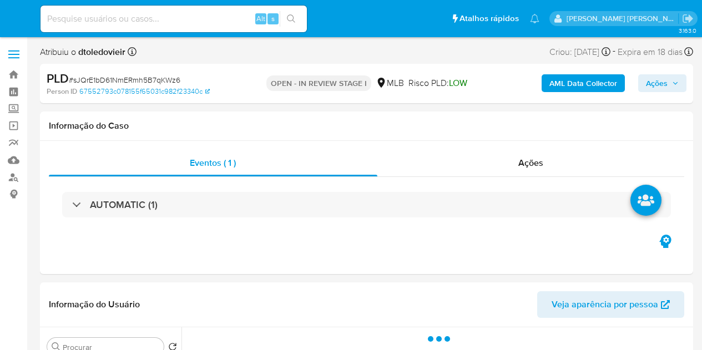
select select "10"
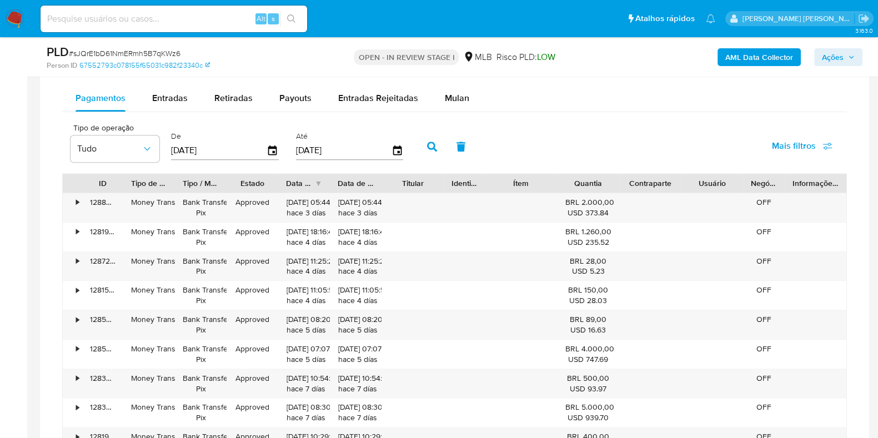
scroll to position [926, 0]
click at [448, 107] on div "Mulan" at bounding box center [457, 98] width 24 height 27
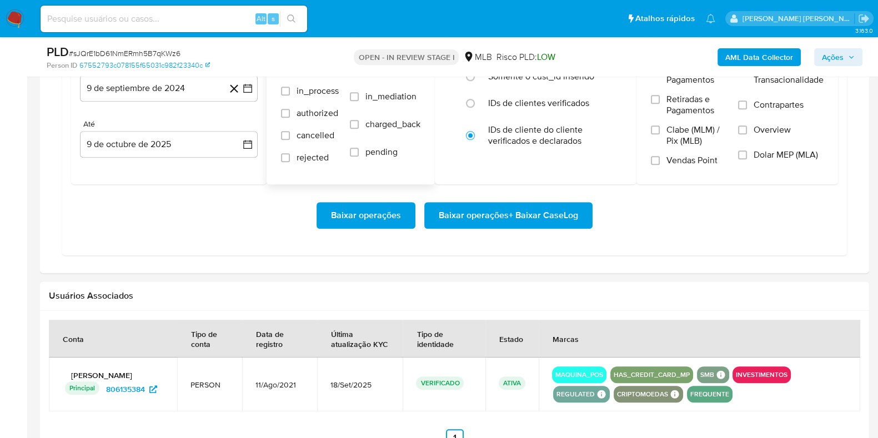
scroll to position [1054, 0]
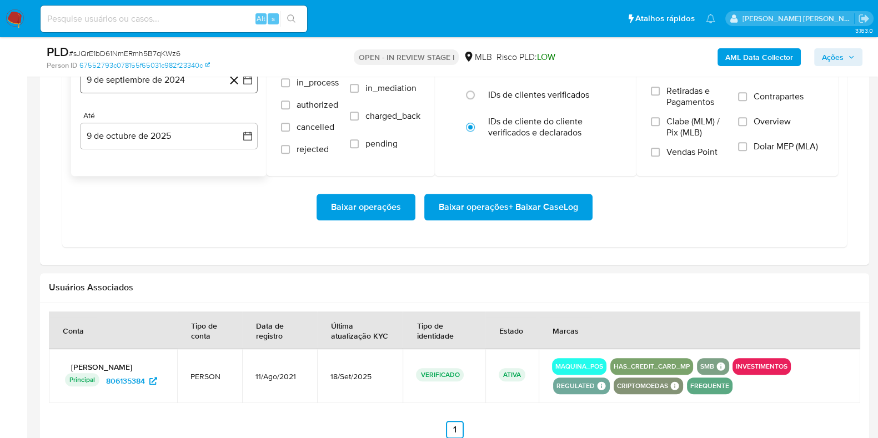
click at [195, 89] on button "9 de septiembre de 2024" at bounding box center [169, 80] width 178 height 27
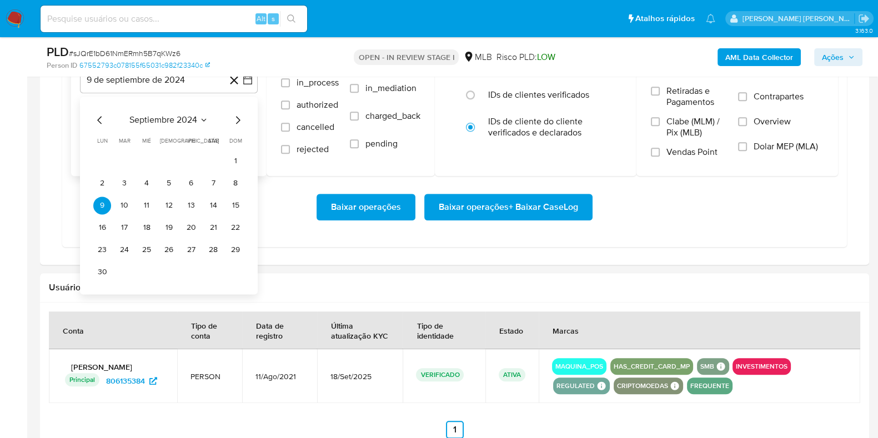
click at [234, 115] on icon "Mes siguiente" at bounding box center [237, 119] width 13 height 13
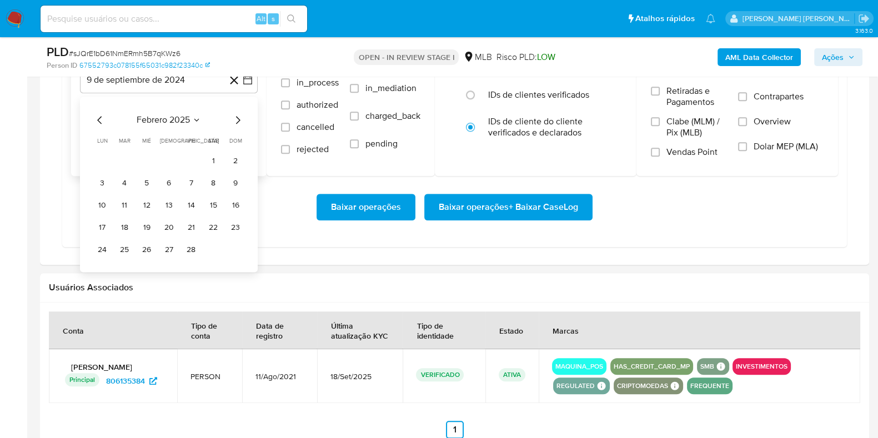
click at [234, 115] on icon "Mes siguiente" at bounding box center [237, 119] width 13 height 13
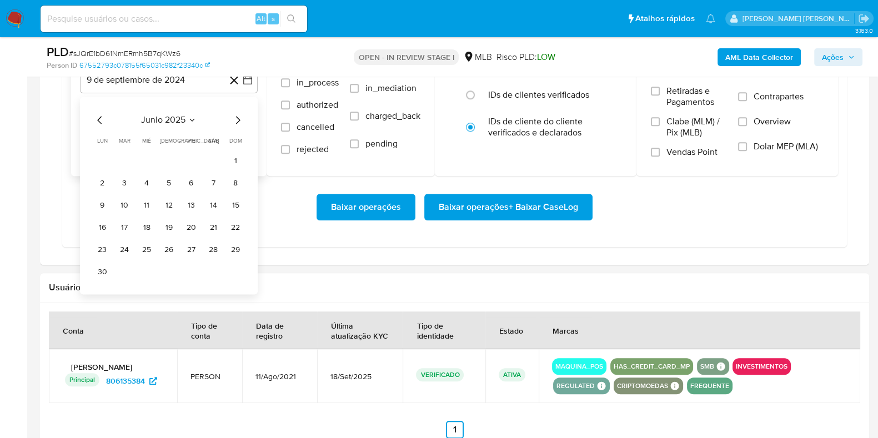
click at [234, 115] on icon "Mes siguiente" at bounding box center [237, 119] width 13 height 13
click at [99, 120] on icon "Mes anterior" at bounding box center [99, 120] width 4 height 8
click at [194, 157] on button "1" at bounding box center [191, 161] width 18 height 18
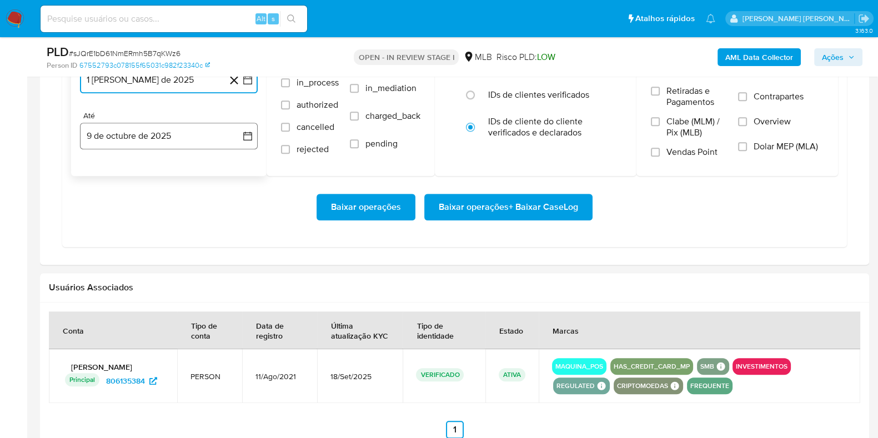
click at [158, 123] on button "9 de octubre de 2025" at bounding box center [169, 136] width 178 height 27
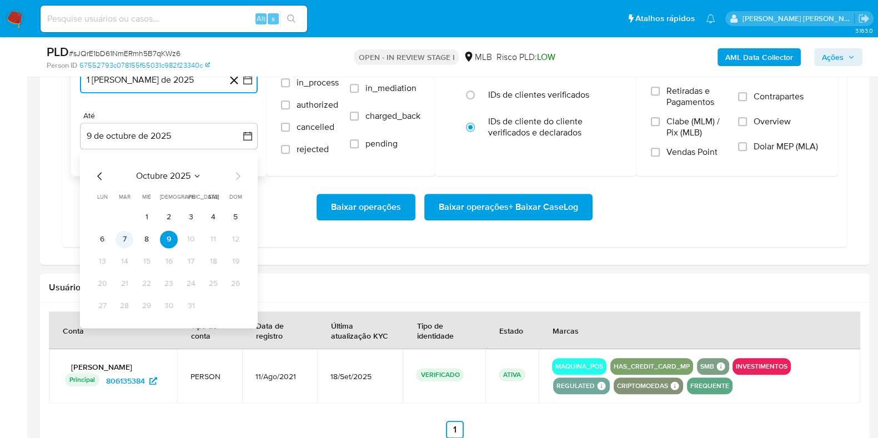
click at [129, 239] on button "7" at bounding box center [124, 239] width 18 height 18
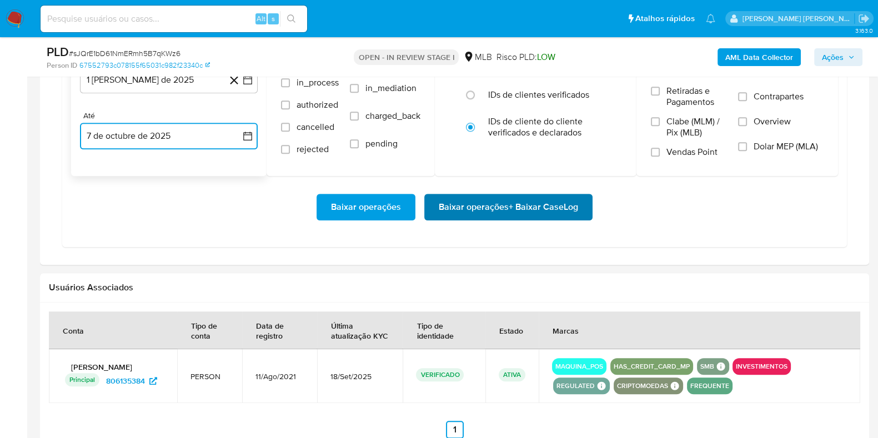
click at [431, 211] on button "Baixar operações + Baixar CaseLog" at bounding box center [508, 207] width 168 height 27
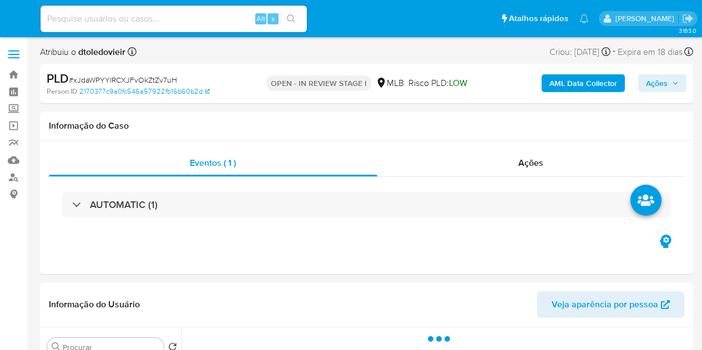
select select "10"
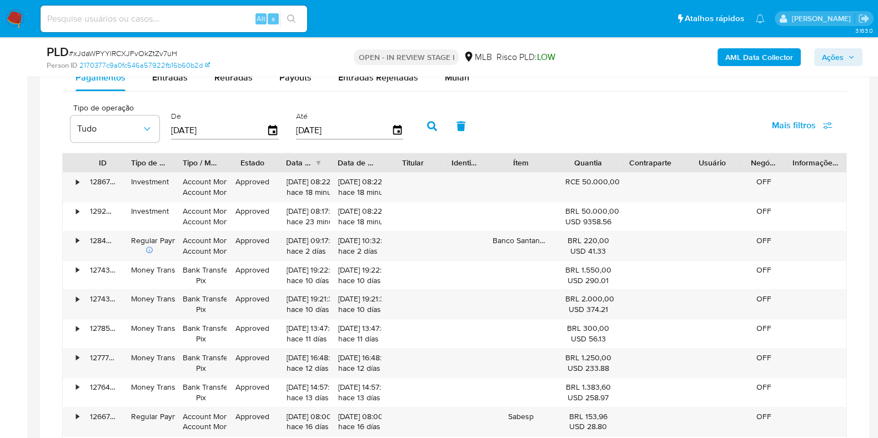
scroll to position [892, 0]
click at [455, 78] on div "Atribuiu o dtoledovieir Asignado el: 16/09/2025 16:31:51 Criou: 12/09/2025 Crio…" at bounding box center [454, 63] width 829 height 1820
click at [455, 78] on span "Mulan" at bounding box center [457, 76] width 24 height 13
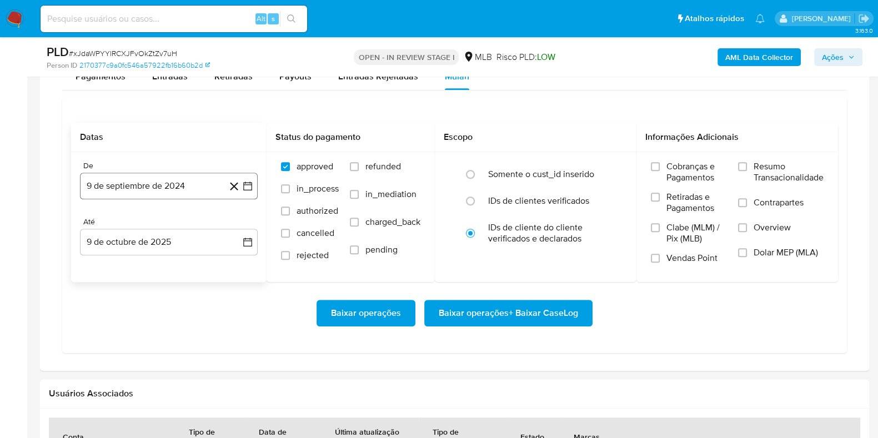
click at [168, 187] on button "9 de septiembre de 2024" at bounding box center [169, 186] width 178 height 27
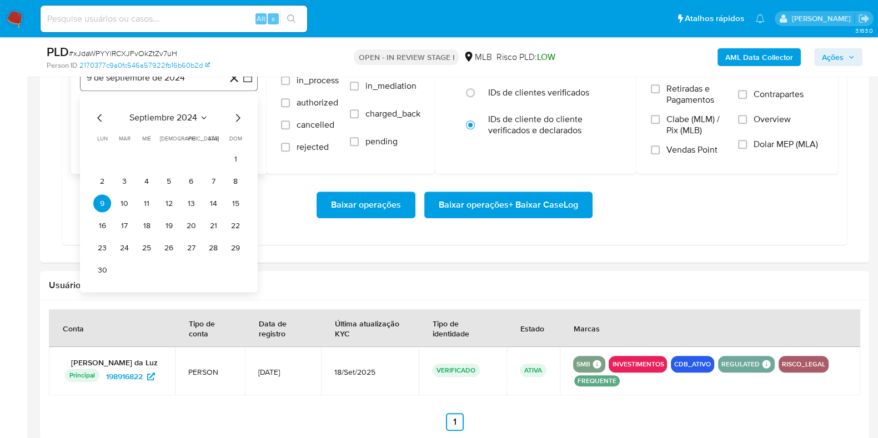
scroll to position [1004, 0]
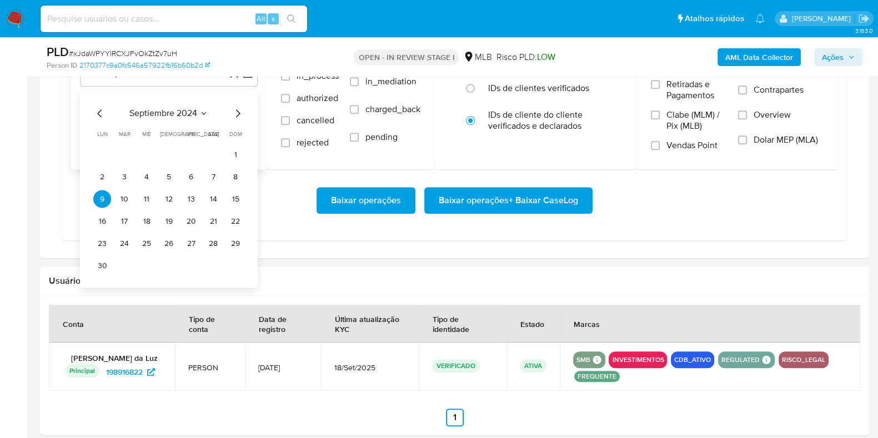
click at [235, 117] on icon "Mes siguiente" at bounding box center [237, 113] width 13 height 13
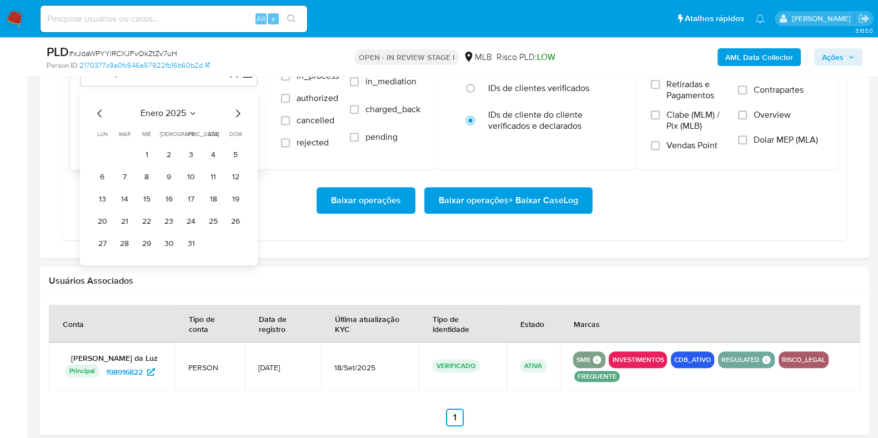
click at [235, 117] on icon "Mes siguiente" at bounding box center [237, 113] width 13 height 13
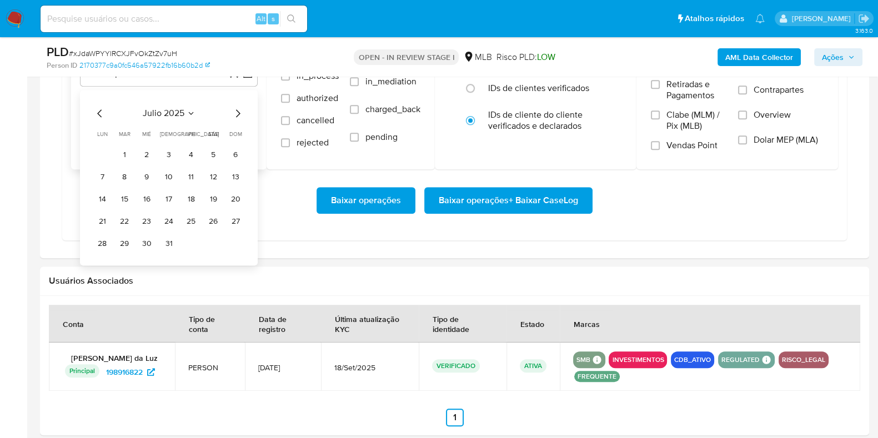
click at [234, 114] on icon "Mes siguiente" at bounding box center [237, 113] width 13 height 13
click at [190, 154] on button "1" at bounding box center [191, 154] width 18 height 18
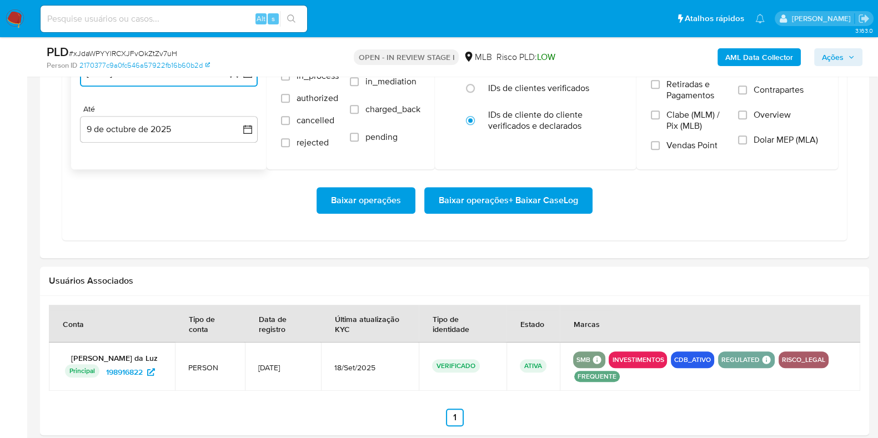
scroll to position [960, 0]
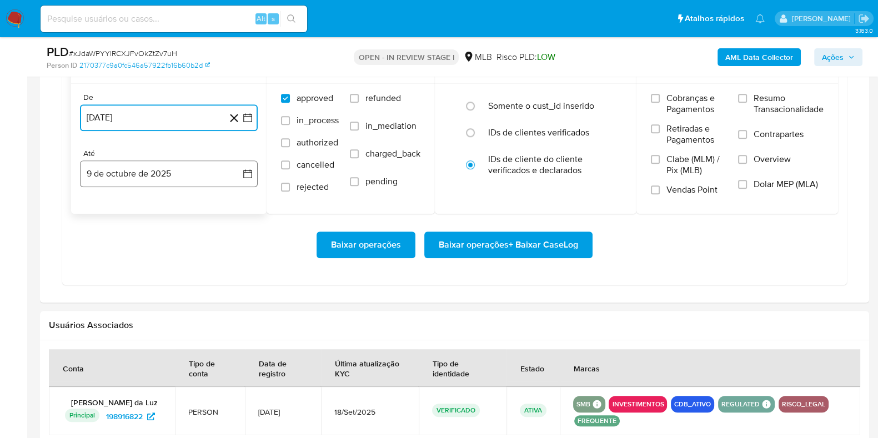
click at [162, 177] on button "9 de octubre de 2025" at bounding box center [169, 173] width 178 height 27
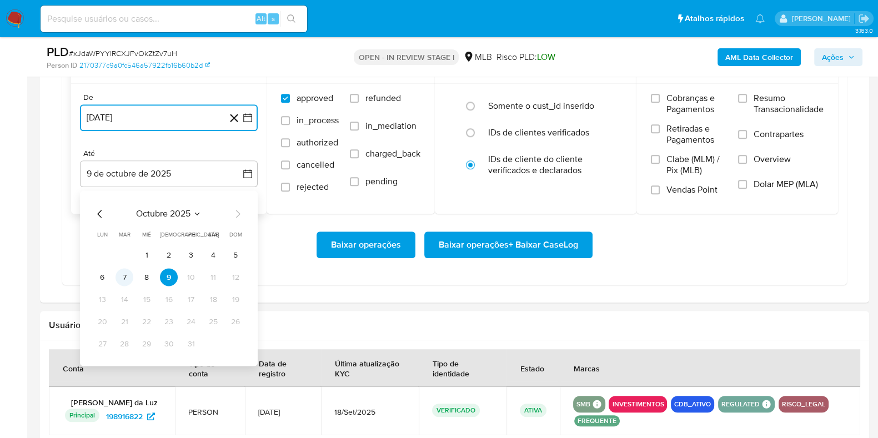
click at [119, 275] on button "7" at bounding box center [124, 277] width 18 height 18
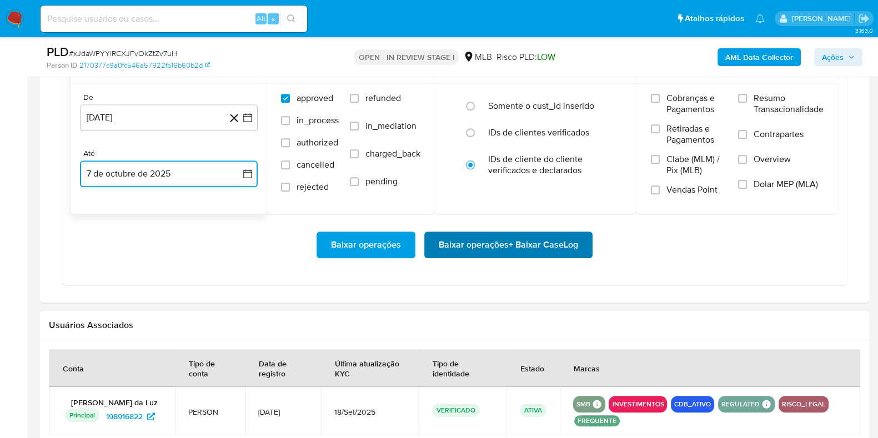
click at [447, 233] on span "Baixar operações + Baixar CaseLog" at bounding box center [508, 245] width 139 height 24
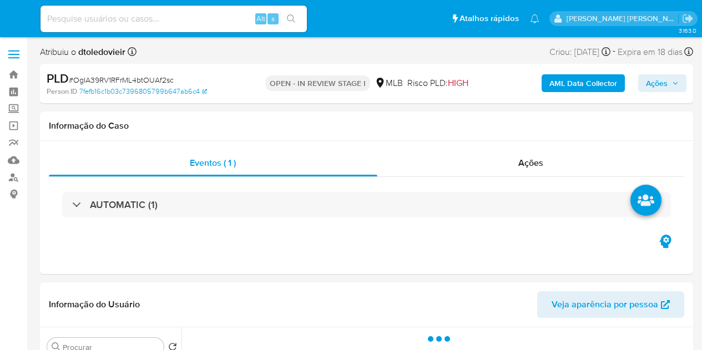
select select "10"
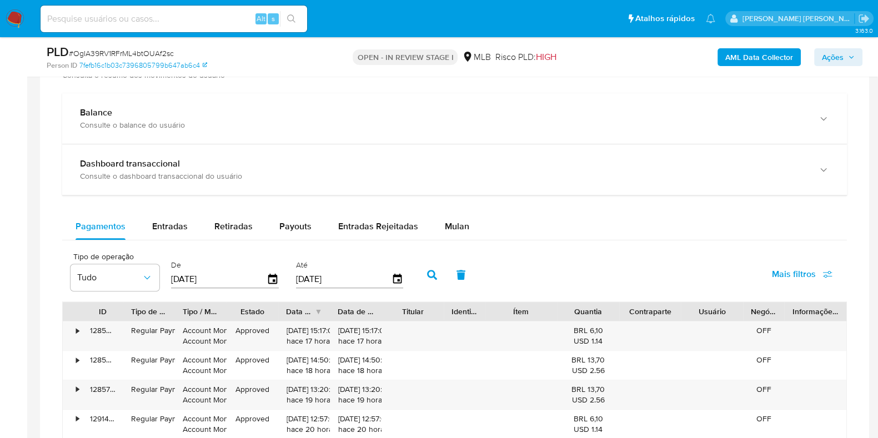
scroll to position [746, 0]
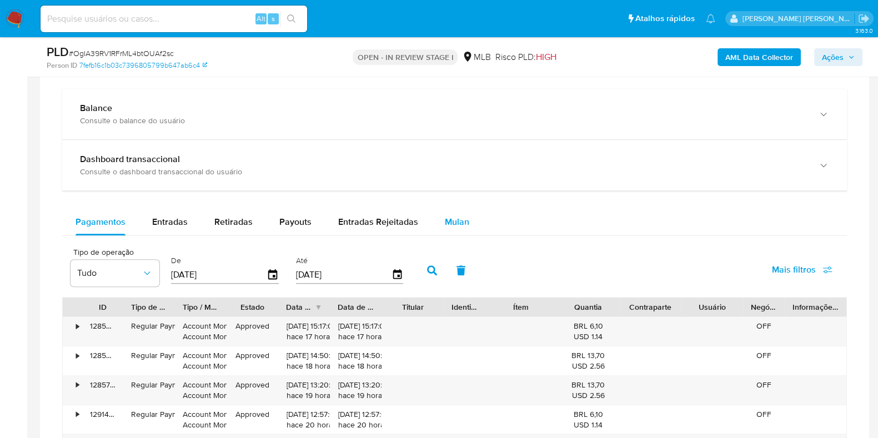
click at [446, 224] on span "Mulan" at bounding box center [457, 221] width 24 height 13
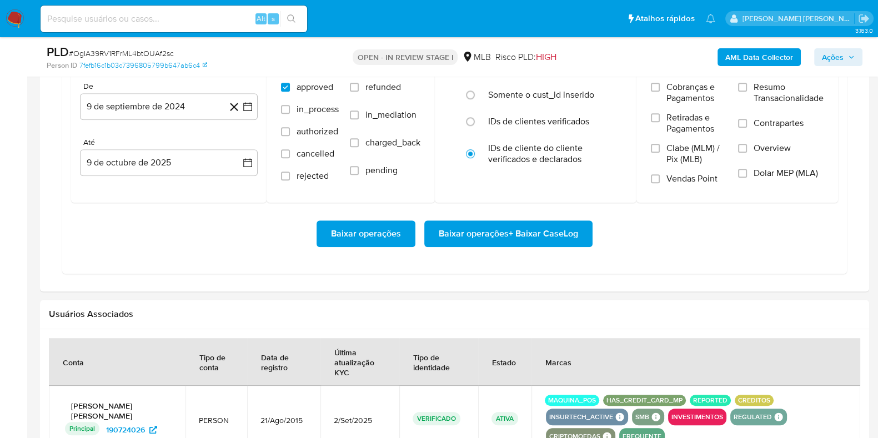
scroll to position [975, 0]
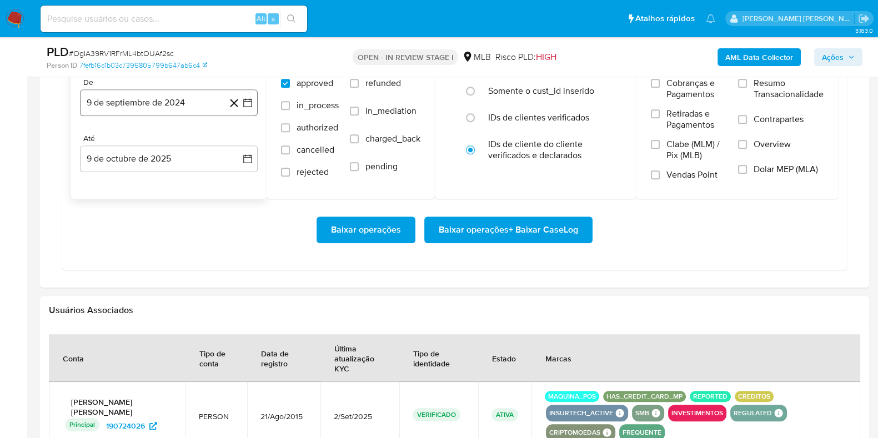
click at [203, 109] on button "9 de septiembre de 2024" at bounding box center [169, 102] width 178 height 27
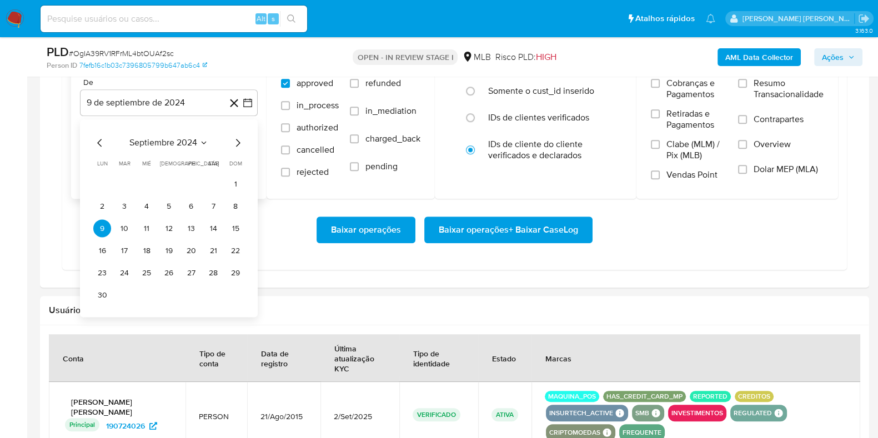
click at [236, 143] on icon "Mes siguiente" at bounding box center [237, 142] width 13 height 13
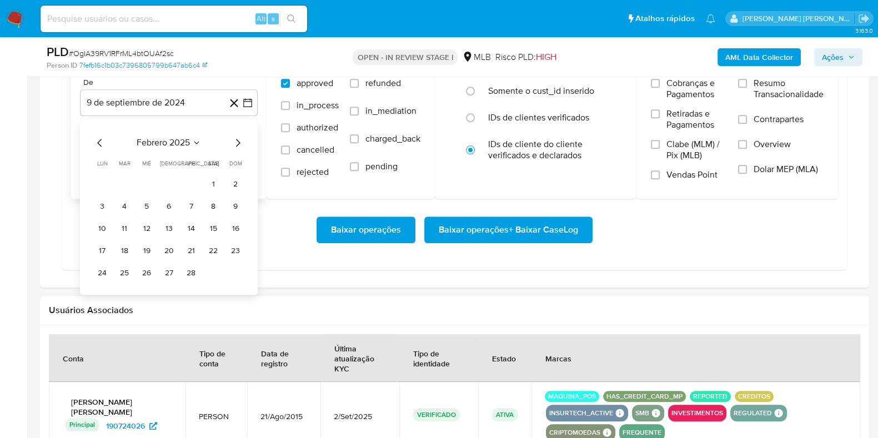
click at [236, 143] on icon "Mes siguiente" at bounding box center [237, 142] width 13 height 13
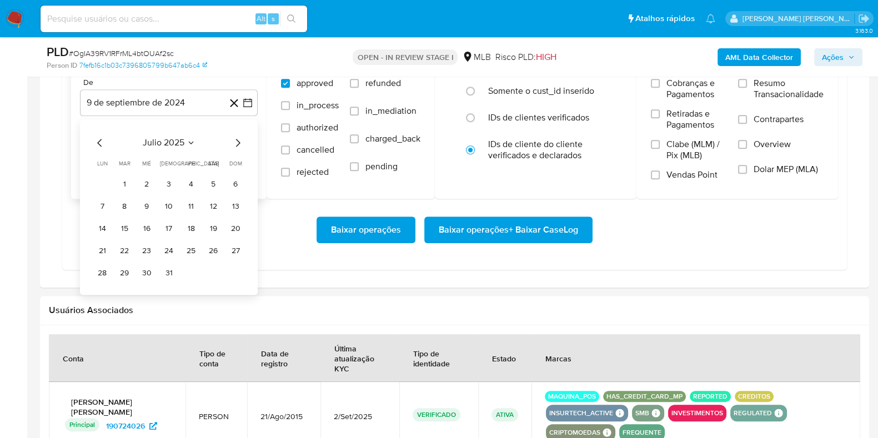
click at [236, 143] on icon "Mes siguiente" at bounding box center [237, 142] width 13 height 13
click at [190, 181] on button "1" at bounding box center [191, 184] width 18 height 18
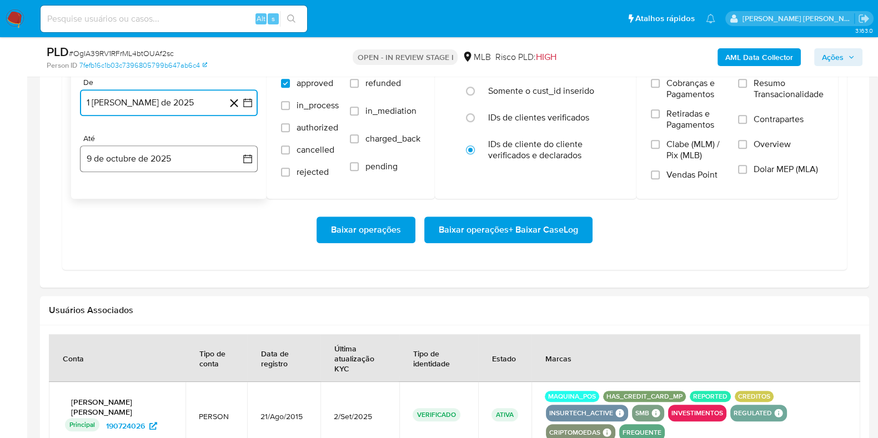
click at [164, 159] on button "9 de octubre de 2025" at bounding box center [169, 158] width 178 height 27
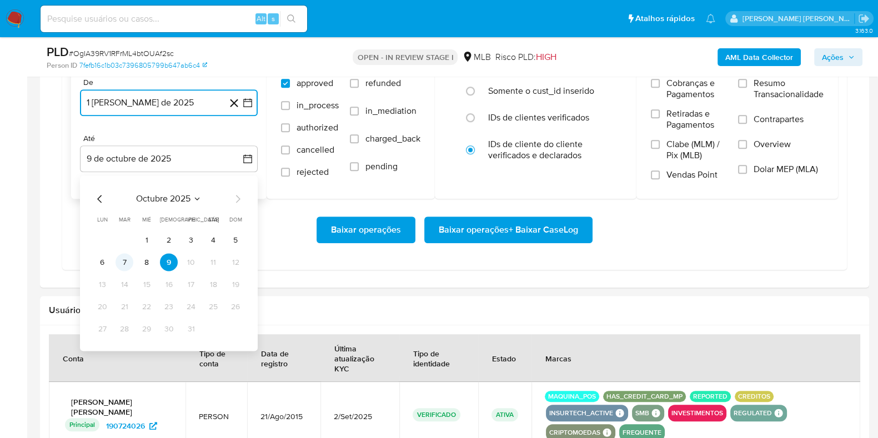
click at [128, 266] on button "7" at bounding box center [124, 262] width 18 height 18
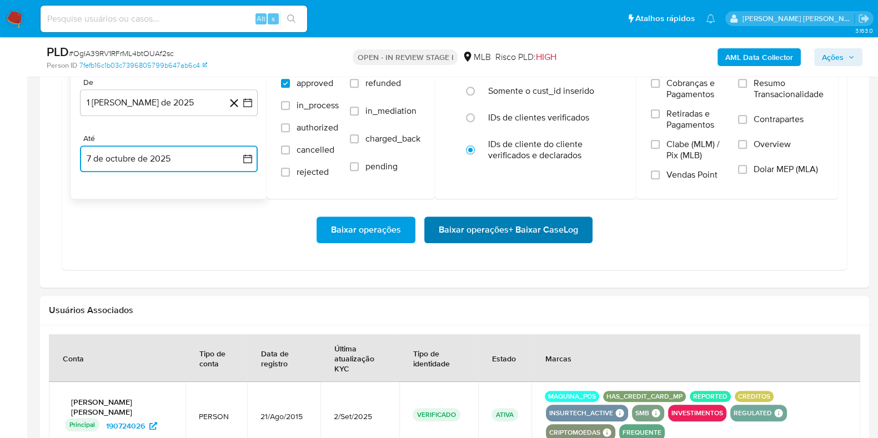
click at [459, 231] on span "Baixar operações + Baixar CaseLog" at bounding box center [508, 230] width 139 height 24
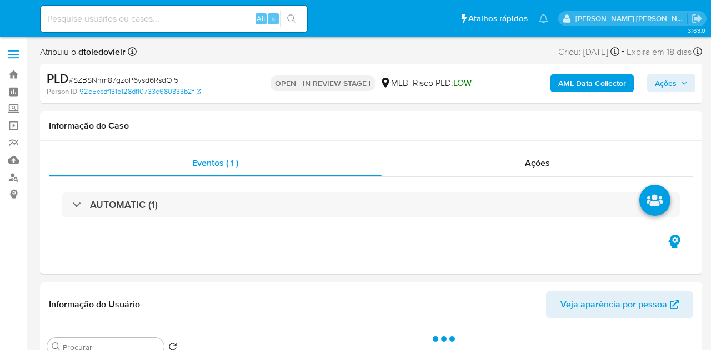
select select "10"
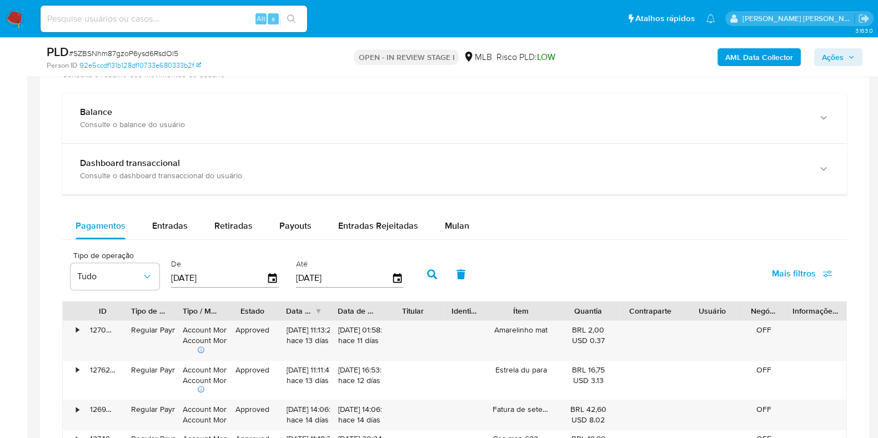
scroll to position [800, 0]
click at [449, 211] on div "Mulan" at bounding box center [457, 224] width 24 height 27
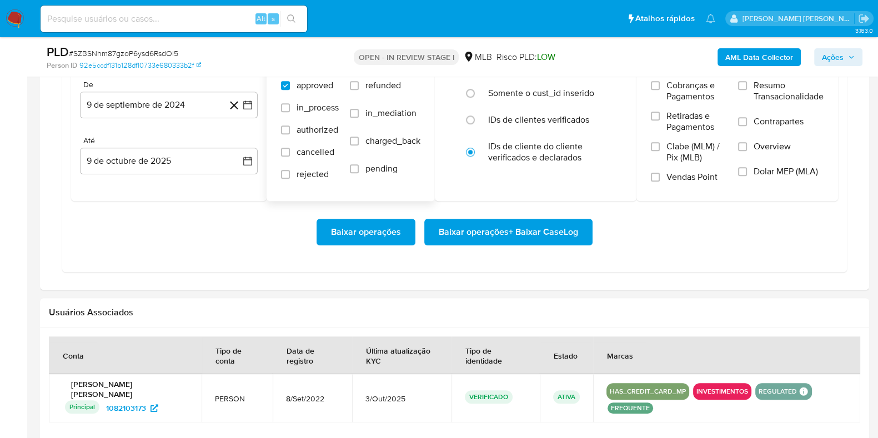
scroll to position [1034, 0]
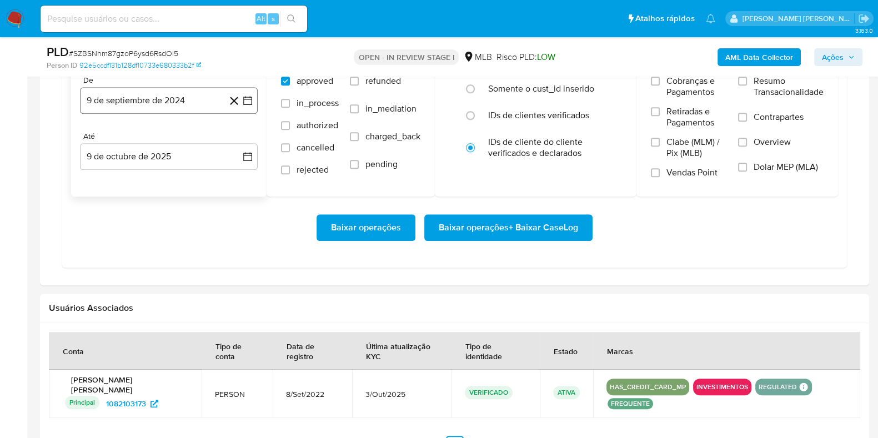
click at [195, 104] on button "9 de septiembre de 2024" at bounding box center [169, 100] width 178 height 27
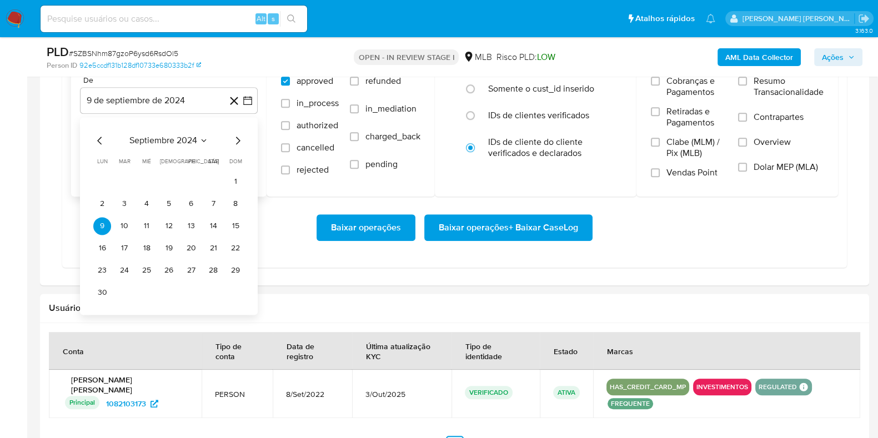
click at [239, 137] on icon "Mes siguiente" at bounding box center [238, 141] width 4 height 8
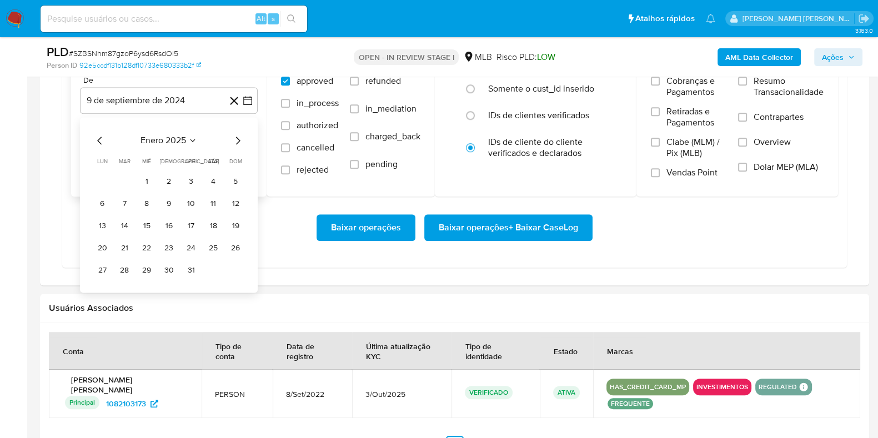
click at [239, 137] on icon "Mes siguiente" at bounding box center [238, 141] width 4 height 8
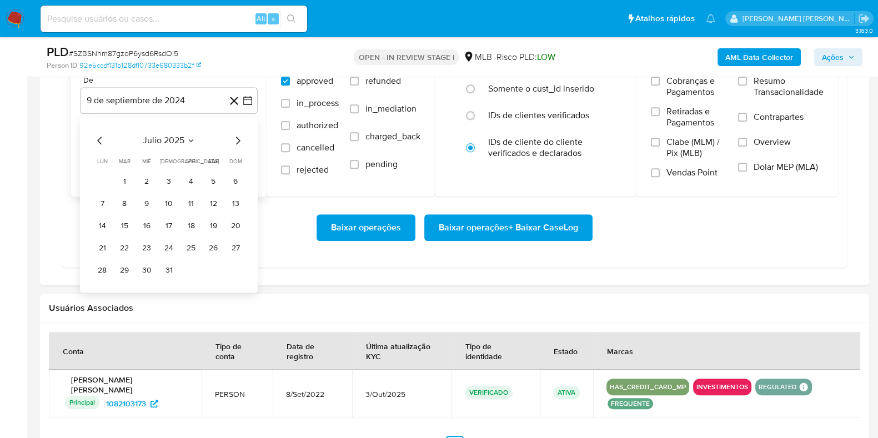
click at [239, 137] on icon "Mes siguiente" at bounding box center [238, 141] width 4 height 8
click at [192, 178] on button "1" at bounding box center [191, 182] width 18 height 18
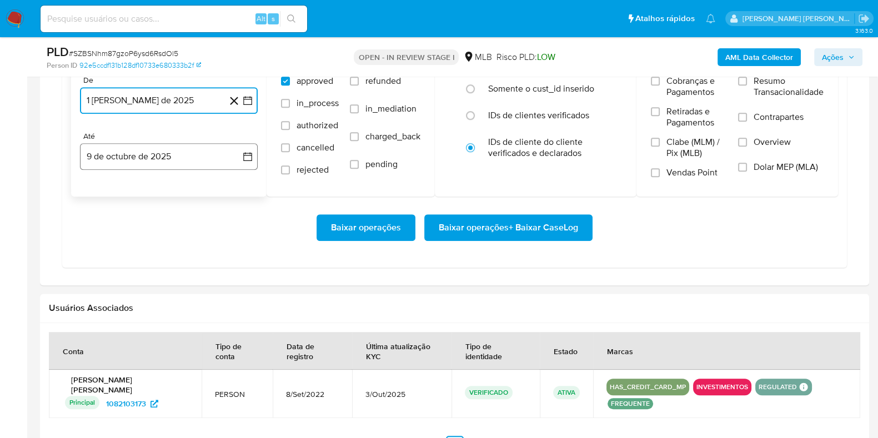
click at [169, 160] on button "9 de octubre de 2025" at bounding box center [169, 156] width 178 height 27
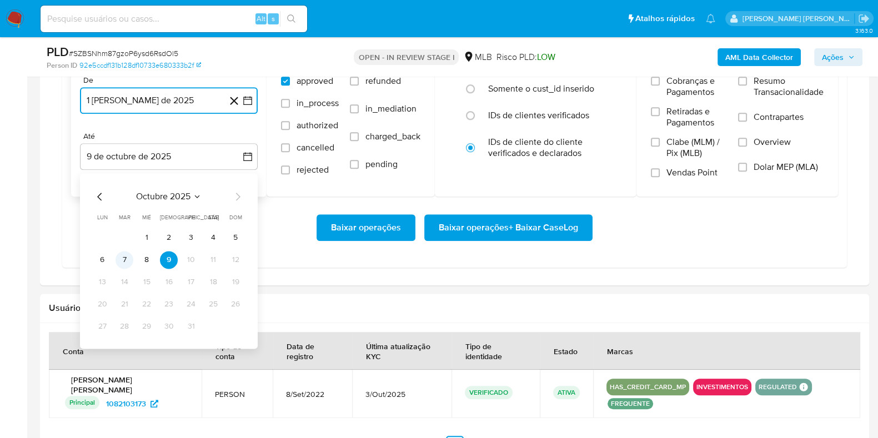
click at [125, 263] on button "7" at bounding box center [124, 260] width 18 height 18
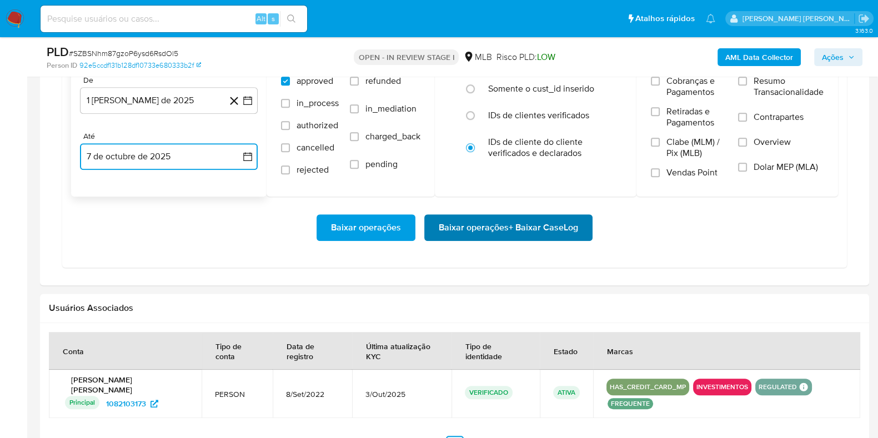
click at [441, 219] on span "Baixar operações + Baixar CaseLog" at bounding box center [508, 227] width 139 height 24
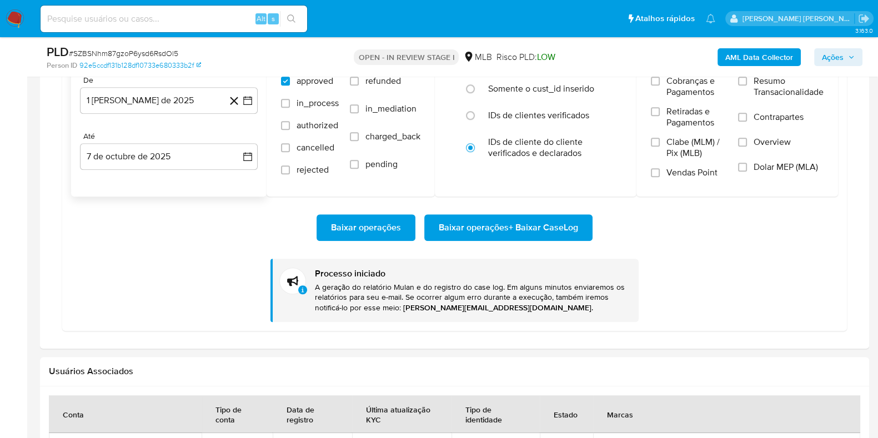
click at [22, 14] on img at bounding box center [15, 18] width 19 height 19
